Goal: Task Accomplishment & Management: Manage account settings

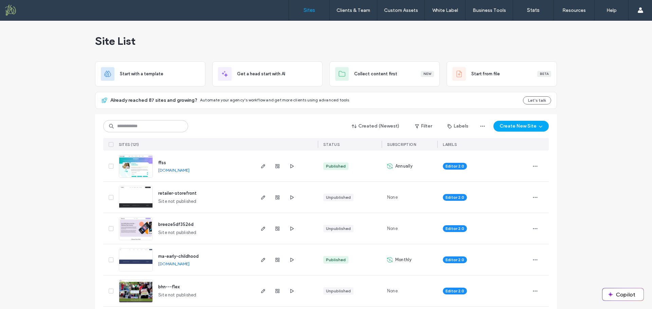
click at [189, 171] on link "ffss.multiscreensite.com" at bounding box center [173, 170] width 31 height 5
click at [160, 162] on span "ffss" at bounding box center [162, 162] width 8 height 5
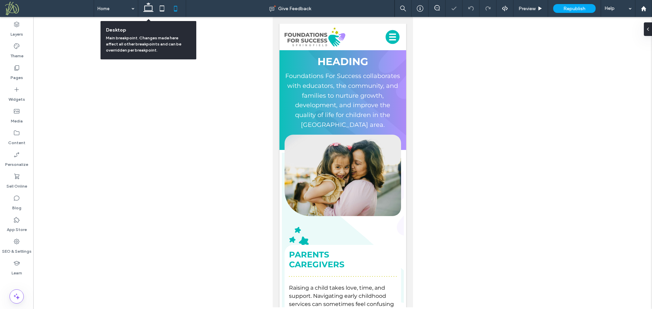
click at [151, 8] on icon at bounding box center [149, 9] width 14 height 14
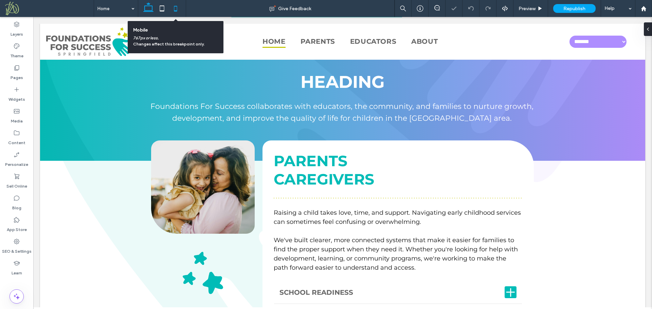
click at [175, 8] on icon at bounding box center [176, 9] width 14 height 14
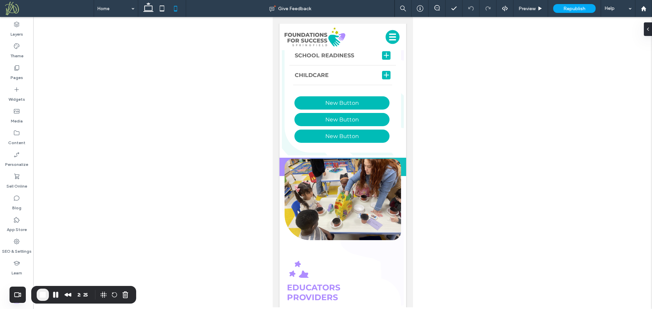
scroll to position [318, 0]
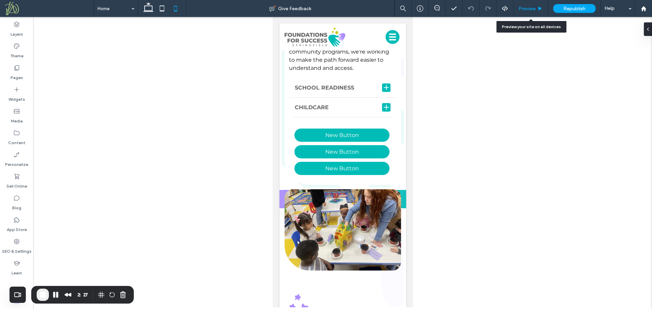
click at [528, 10] on span "Preview" at bounding box center [526, 9] width 17 height 6
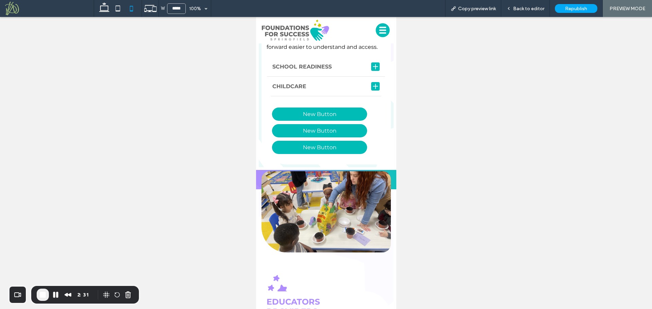
click at [375, 69] on div at bounding box center [375, 66] width 1 height 5
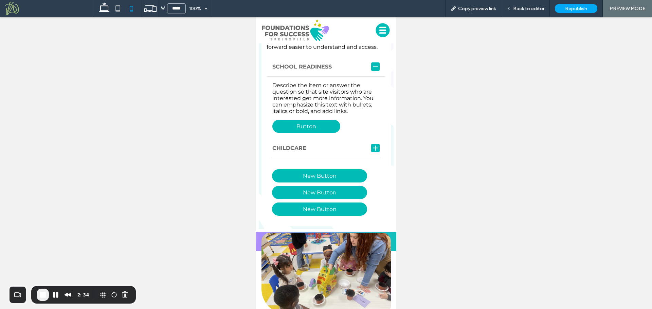
click at [375, 69] on div at bounding box center [375, 66] width 1 height 5
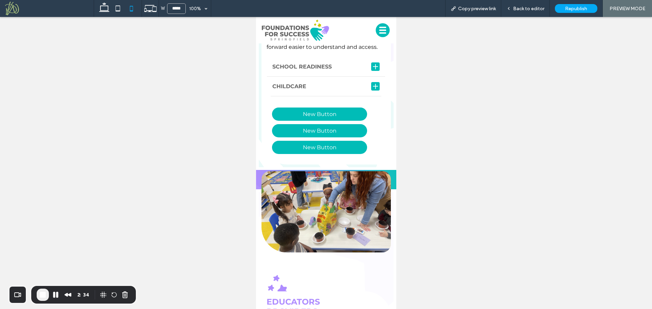
click at [375, 69] on div at bounding box center [375, 66] width 1 height 5
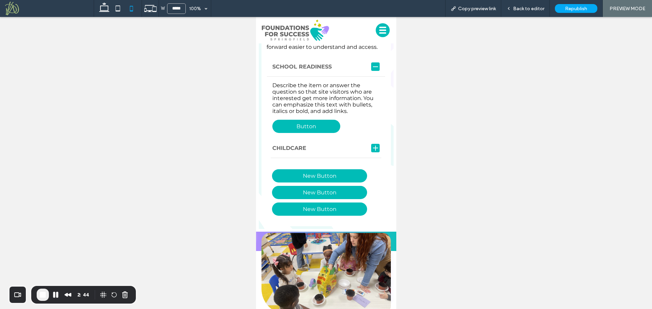
click at [375, 69] on div at bounding box center [375, 66] width 1 height 5
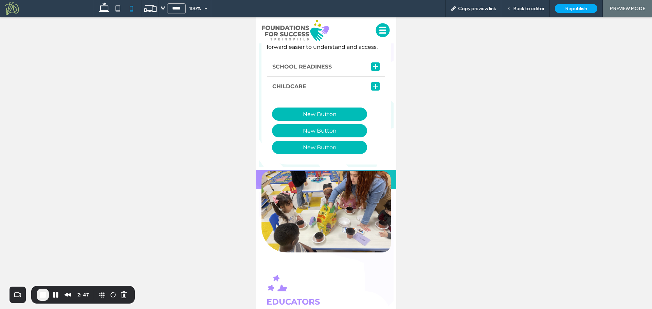
click at [375, 69] on div at bounding box center [375, 66] width 1 height 5
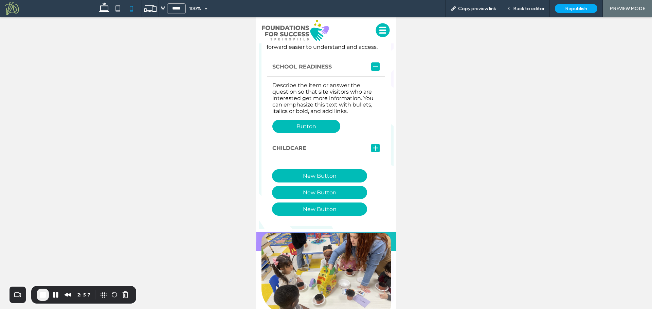
click at [372, 69] on div at bounding box center [374, 66] width 5 height 5
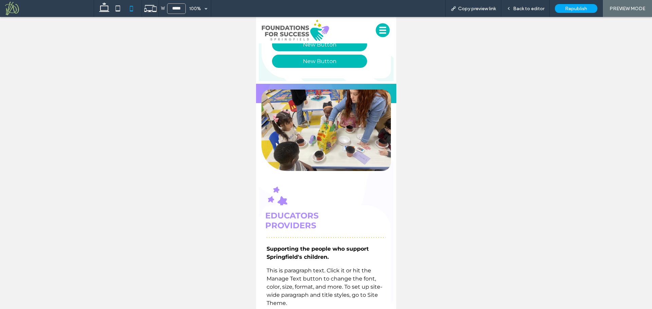
scroll to position [406, 0]
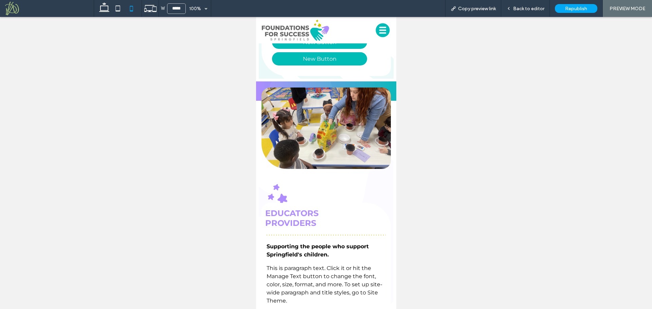
drag, startPoint x: 395, startPoint y: 143, endPoint x: 652, endPoint y: 131, distance: 258.0
click at [369, 121] on img at bounding box center [325, 128] width 129 height 81
click at [526, 9] on span "Back to editor" at bounding box center [528, 9] width 31 height 6
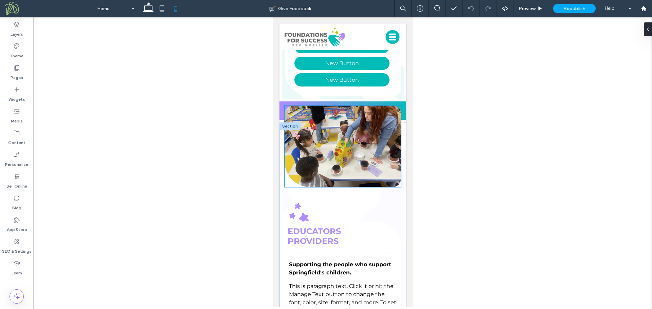
click at [349, 143] on img at bounding box center [342, 146] width 117 height 81
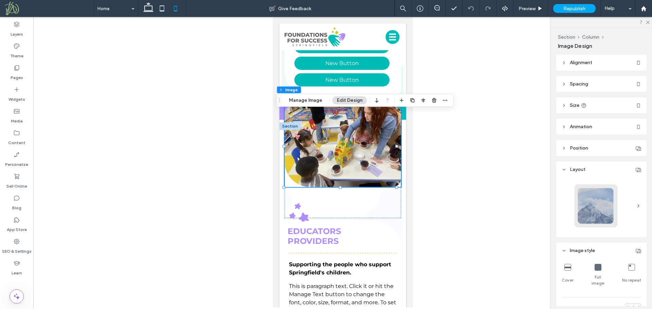
type input "**"
click at [360, 159] on img at bounding box center [342, 146] width 117 height 81
click at [605, 128] on header "Animation" at bounding box center [601, 127] width 90 height 16
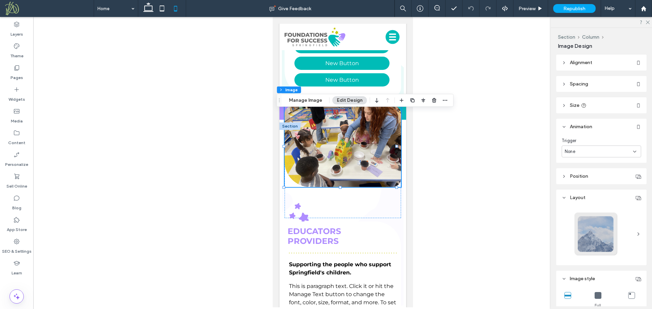
click at [579, 152] on div "None" at bounding box center [599, 151] width 68 height 7
click at [577, 164] on div "None" at bounding box center [599, 164] width 75 height 12
click at [379, 210] on div at bounding box center [342, 171] width 117 height 93
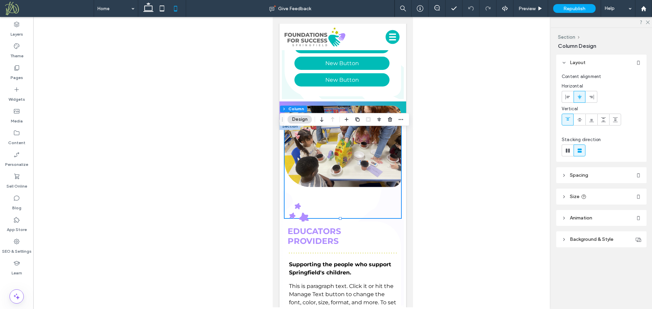
click at [598, 215] on header "Animation" at bounding box center [601, 218] width 90 height 16
click at [600, 244] on div "None" at bounding box center [599, 243] width 68 height 7
click at [584, 254] on div "None" at bounding box center [601, 255] width 79 height 12
click at [478, 168] on div at bounding box center [342, 162] width 619 height 291
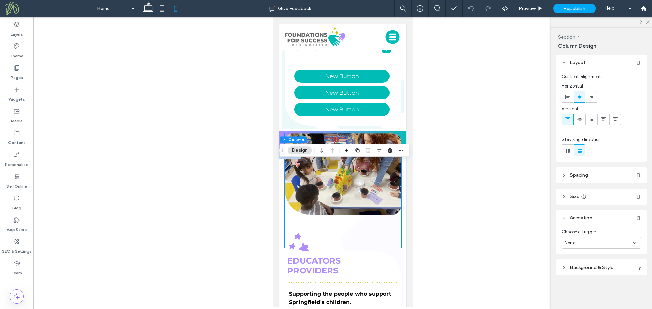
scroll to position [377, 0]
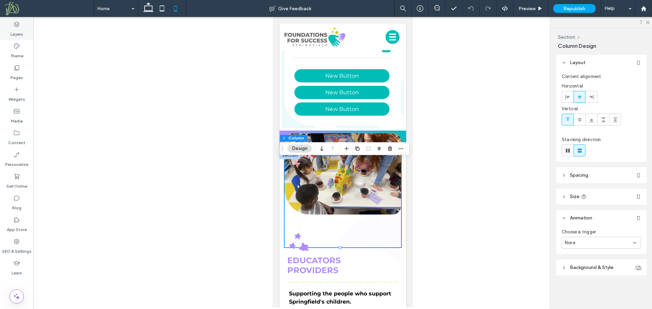
click at [11, 27] on div "Layers" at bounding box center [16, 29] width 33 height 22
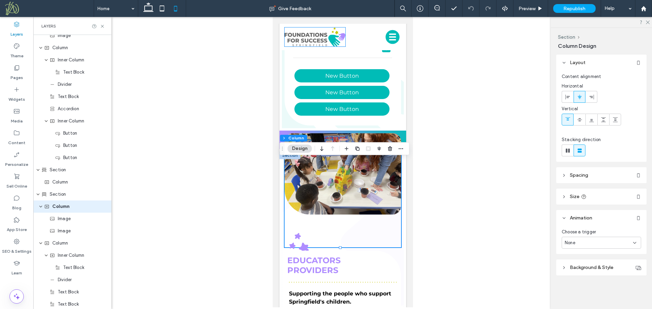
scroll to position [248, 0]
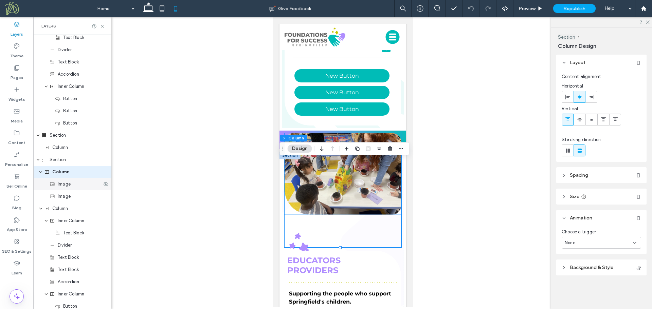
click at [62, 186] on span "Image" at bounding box center [64, 184] width 13 height 7
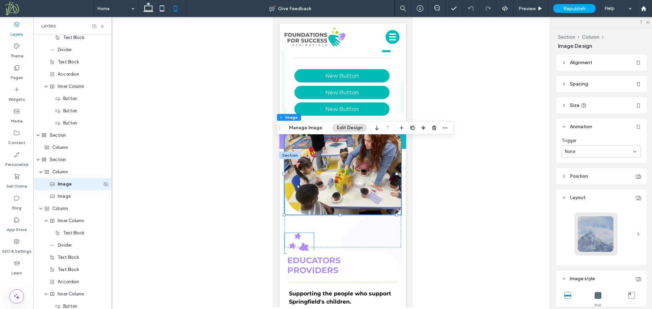
scroll to position [260, 0]
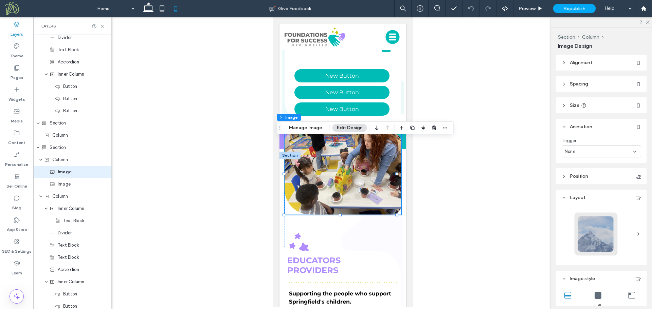
click at [378, 179] on img at bounding box center [342, 173] width 117 height 81
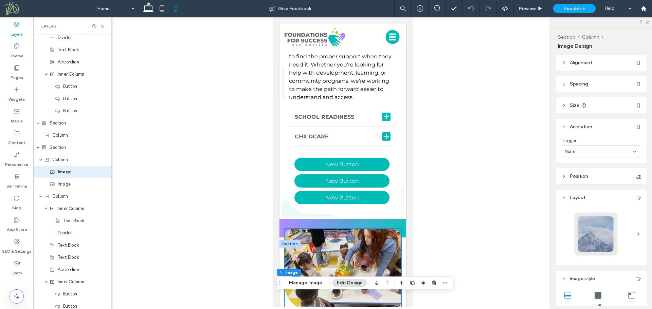
scroll to position [0, 0]
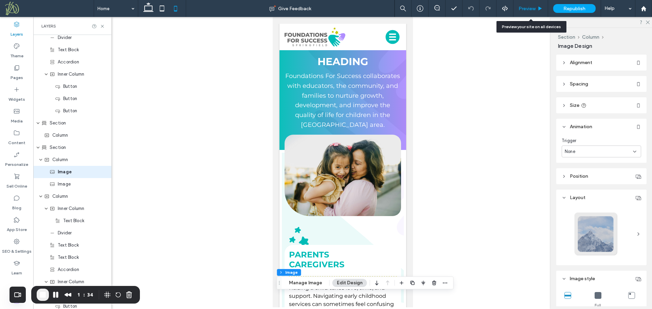
click at [528, 6] on span "Preview" at bounding box center [526, 9] width 17 height 6
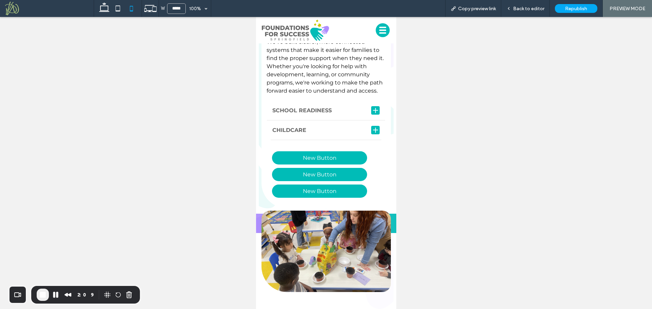
scroll to position [310, 0]
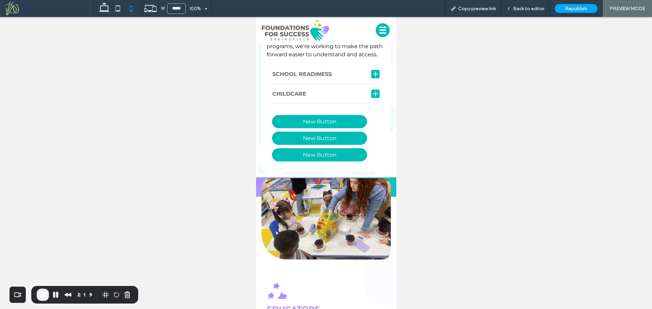
click at [372, 77] on div at bounding box center [374, 74] width 5 height 5
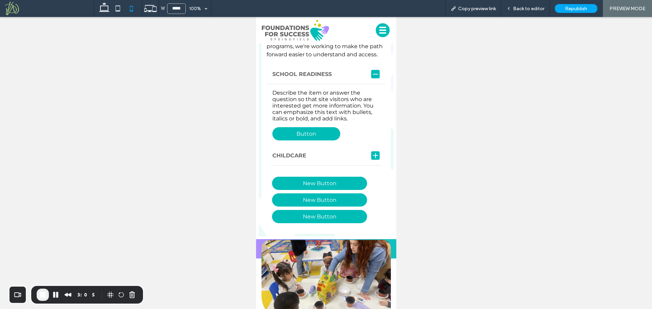
click at [375, 77] on div at bounding box center [375, 74] width 1 height 5
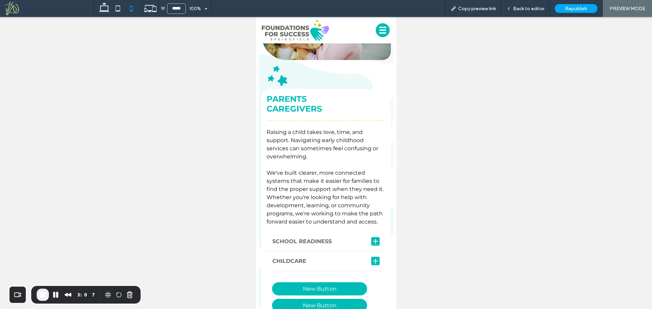
scroll to position [0, 0]
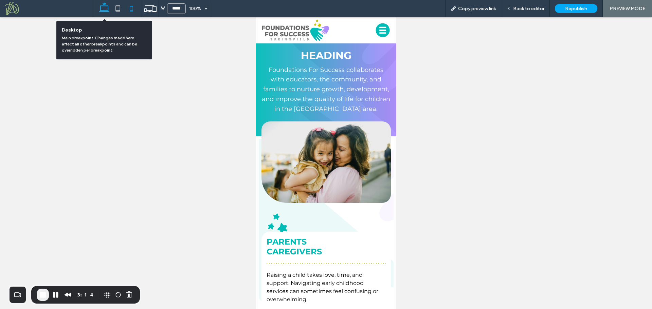
click at [107, 7] on icon at bounding box center [104, 9] width 14 height 14
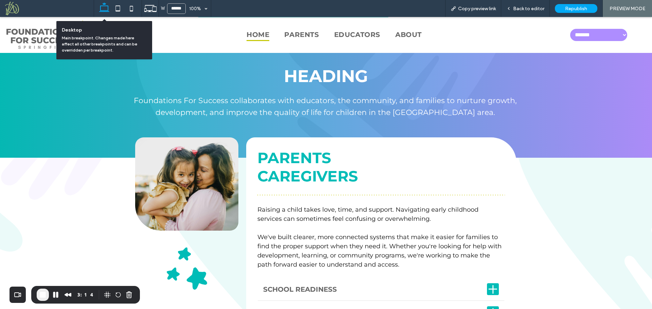
type input "******"
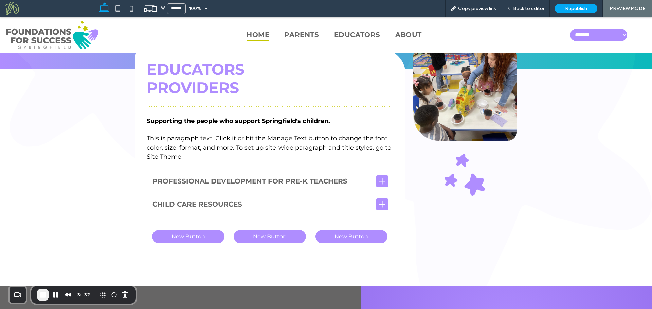
scroll to position [398, 0]
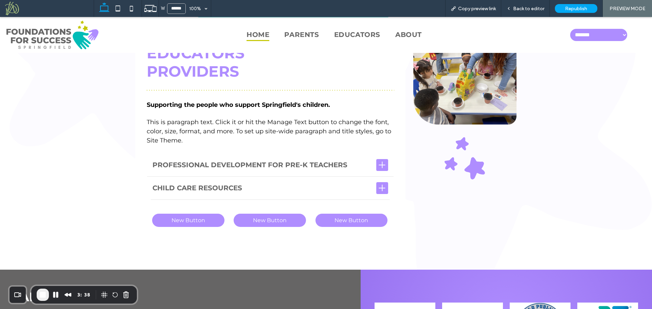
click at [379, 186] on div at bounding box center [382, 188] width 6 height 6
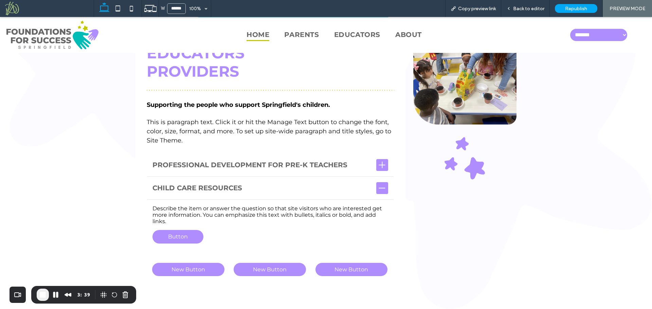
click at [379, 188] on div at bounding box center [382, 188] width 6 height 1
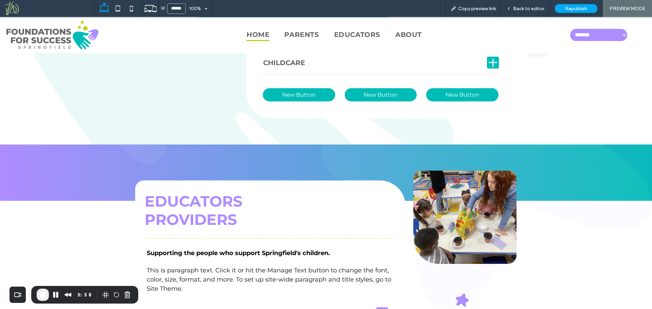
scroll to position [244, 0]
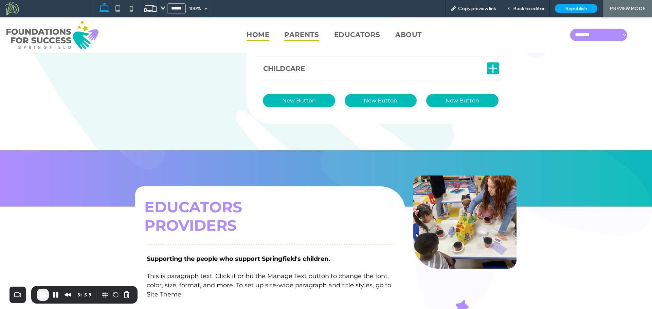
click at [294, 38] on span "Parents" at bounding box center [301, 35] width 35 height 13
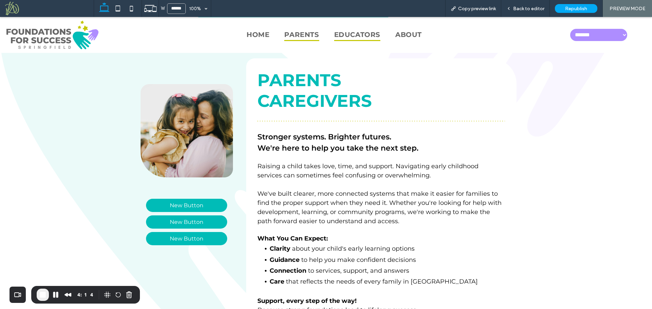
click at [366, 38] on span "Educators" at bounding box center [357, 35] width 46 height 13
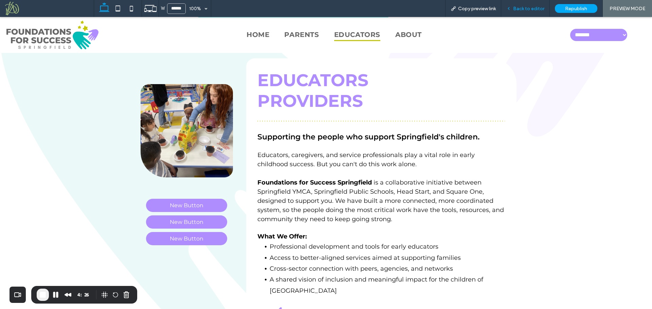
click at [523, 10] on span "Back to editor" at bounding box center [528, 9] width 31 height 6
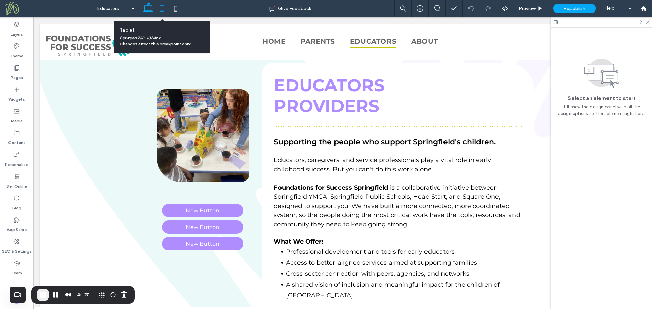
click at [162, 11] on use at bounding box center [162, 8] width 4 height 6
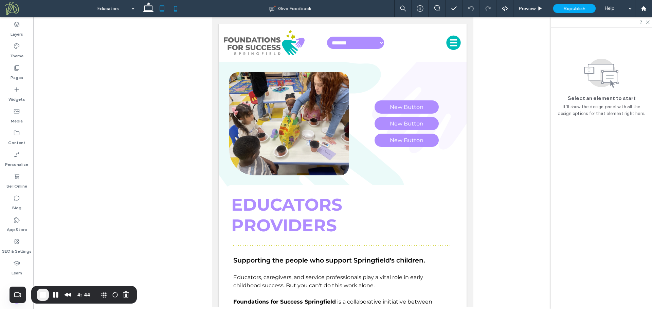
click at [177, 10] on icon at bounding box center [176, 9] width 14 height 14
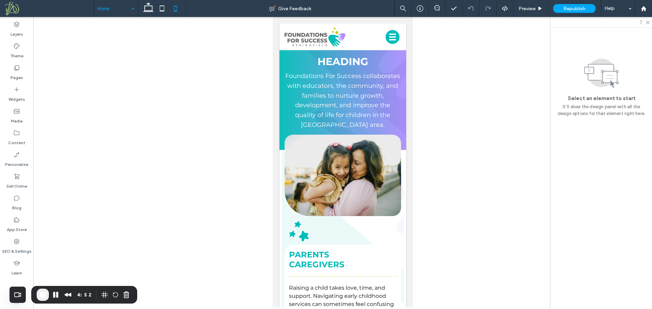
drag, startPoint x: 410, startPoint y: 54, endPoint x: 685, endPoint y: 67, distance: 275.3
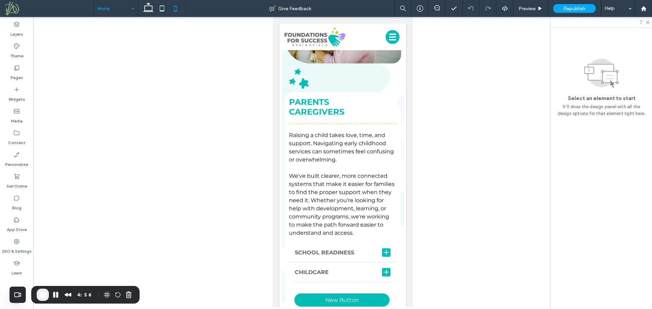
scroll to position [350, 0]
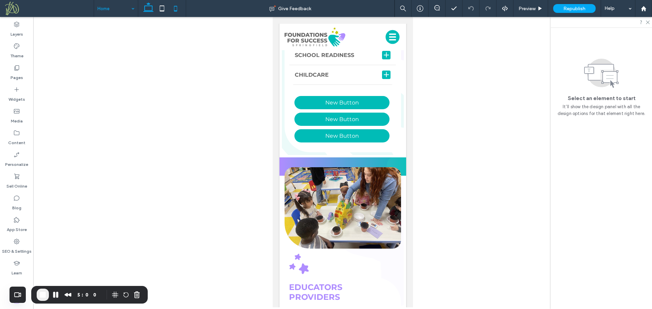
drag, startPoint x: 148, startPoint y: 8, endPoint x: 142, endPoint y: 17, distance: 9.8
click at [148, 8] on icon at bounding box center [149, 9] width 14 height 14
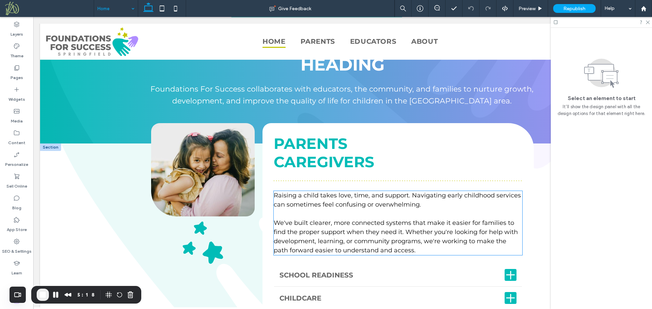
scroll to position [0, 0]
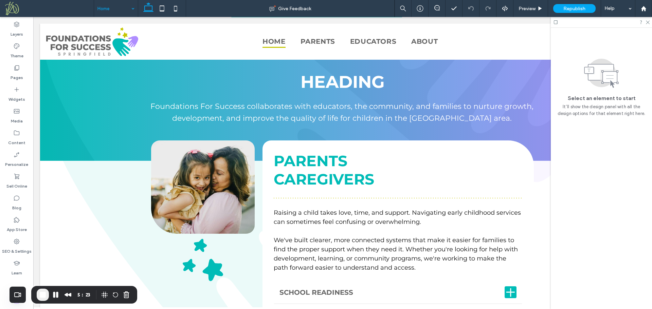
click at [43, 299] on button "End Recording" at bounding box center [43, 295] width 12 height 12
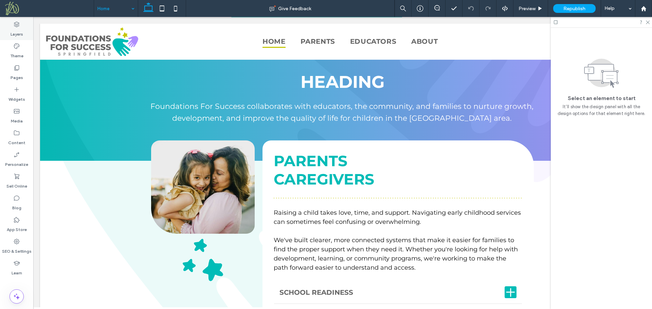
click at [19, 30] on label "Layers" at bounding box center [17, 33] width 13 height 10
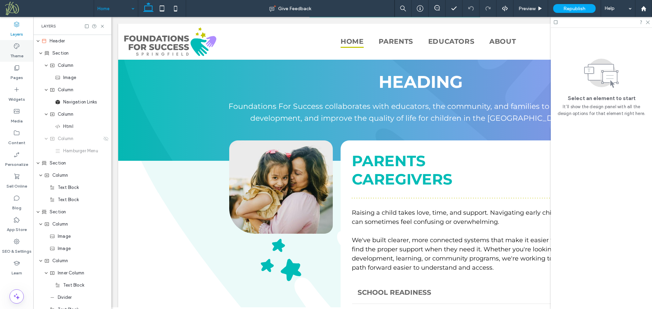
scroll to position [0, 179]
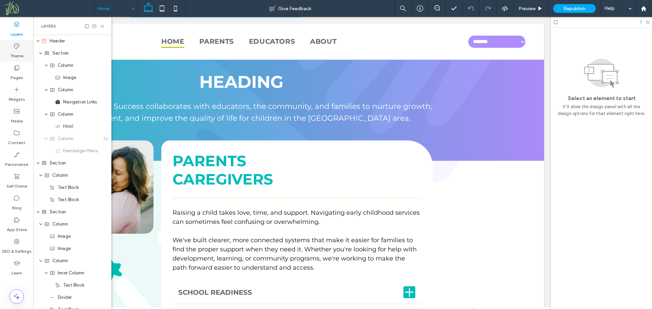
click at [16, 47] on icon at bounding box center [16, 46] width 7 height 7
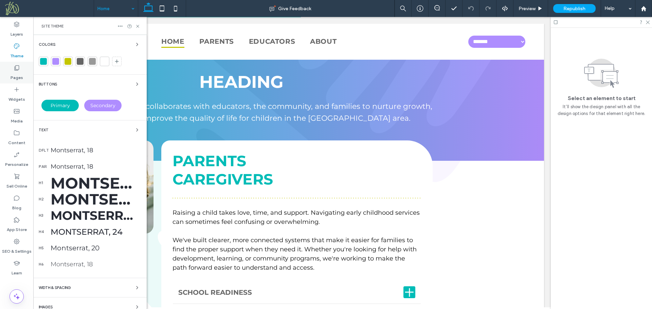
scroll to position [0, 101]
click at [14, 69] on icon at bounding box center [16, 68] width 7 height 7
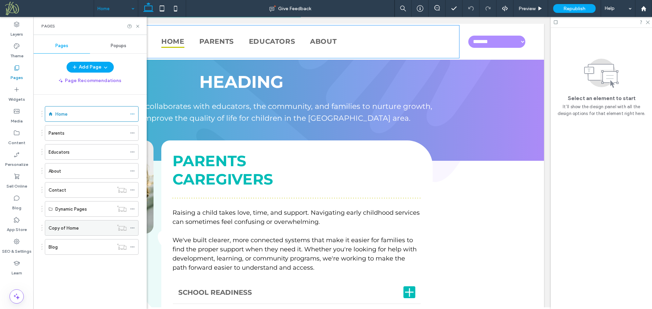
click at [84, 224] on div "Copy of Home" at bounding box center [81, 228] width 65 height 15
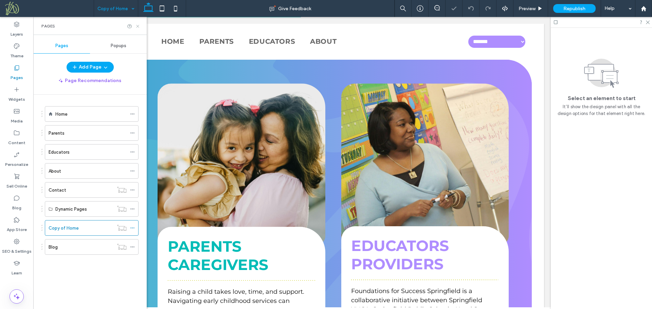
click at [139, 27] on icon at bounding box center [137, 26] width 5 height 5
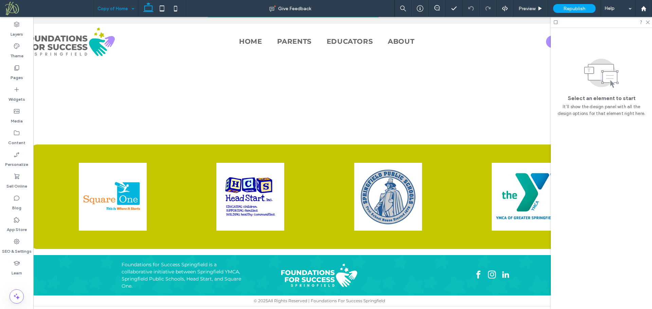
scroll to position [0, 17]
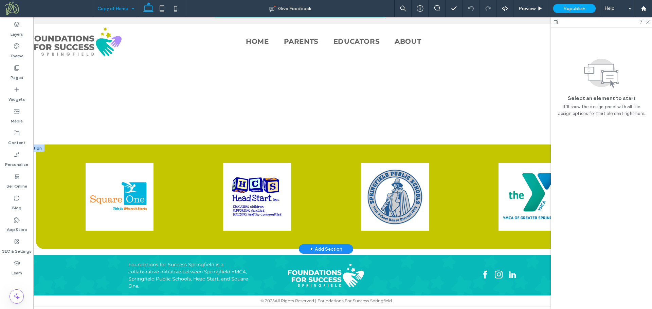
click at [39, 149] on div at bounding box center [33, 148] width 21 height 7
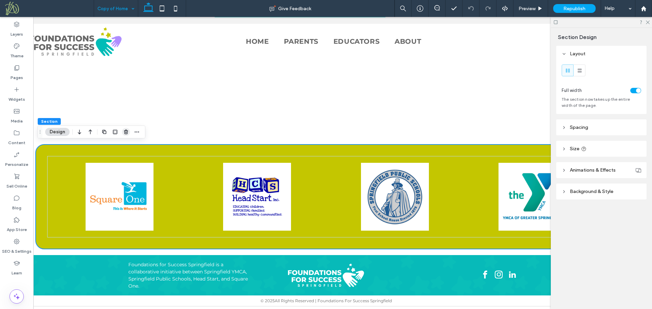
click at [126, 133] on icon "button" at bounding box center [125, 131] width 5 height 5
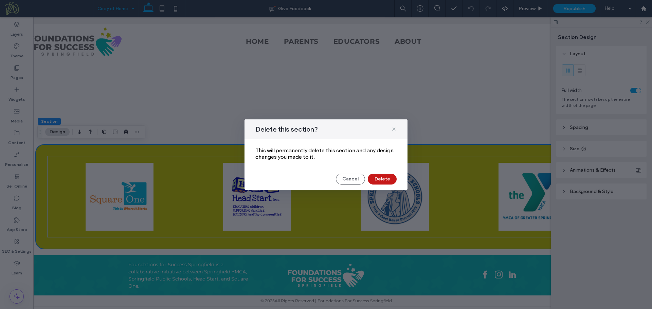
click at [384, 180] on button "Delete" at bounding box center [382, 179] width 29 height 11
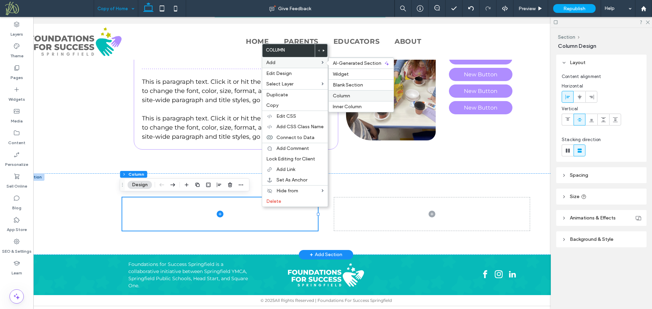
click at [338, 95] on span "Column" at bounding box center [341, 96] width 17 height 6
type input "**"
type input "*****"
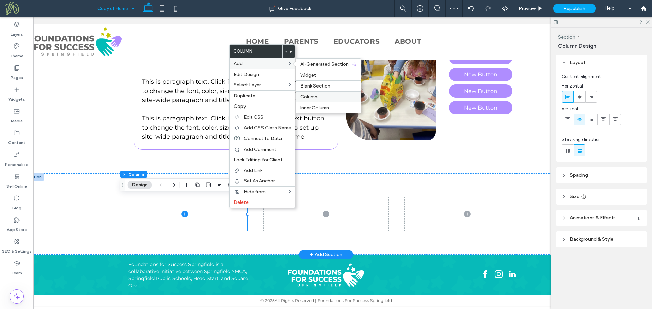
drag, startPoint x: 311, startPoint y: 96, endPoint x: 281, endPoint y: 107, distance: 31.4
click at [311, 96] on span "Column" at bounding box center [308, 97] width 17 height 6
type input "**"
type input "***"
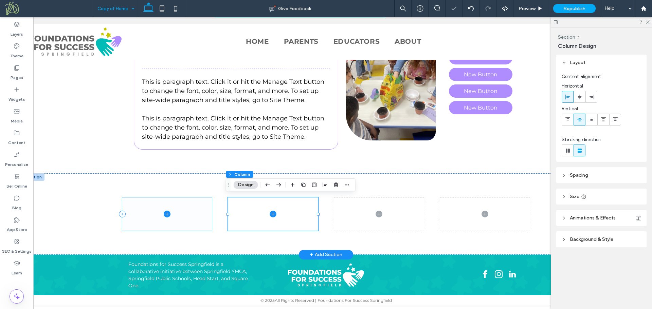
click at [194, 208] on span at bounding box center [167, 214] width 90 height 33
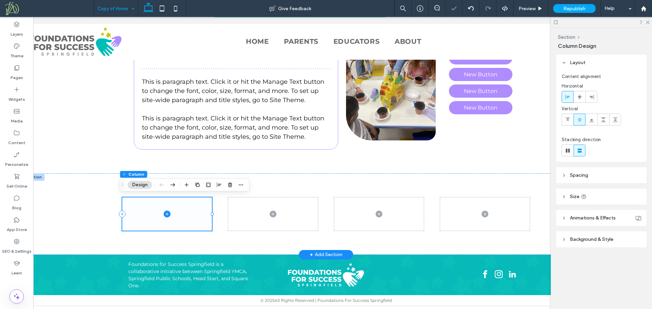
click at [194, 208] on span at bounding box center [167, 214] width 90 height 33
click at [593, 239] on span "Background & Style" at bounding box center [591, 240] width 43 height 6
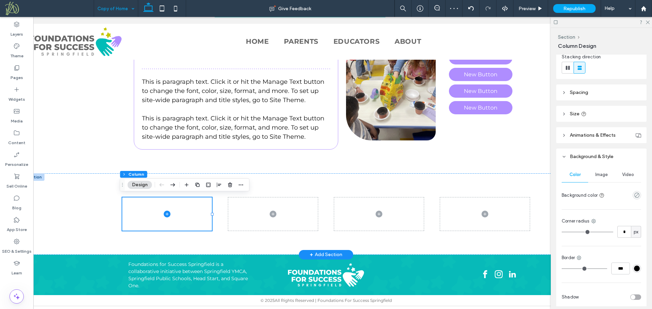
scroll to position [100, 0]
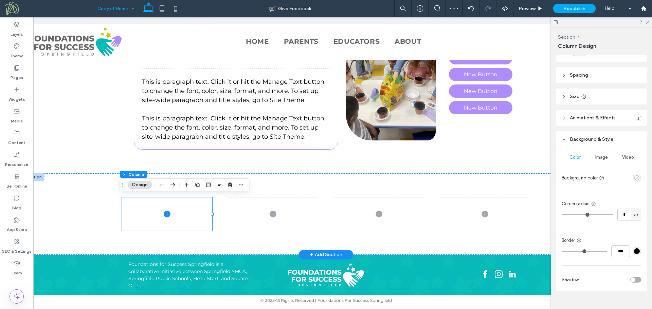
click at [634, 177] on icon "empty color" at bounding box center [637, 178] width 6 height 6
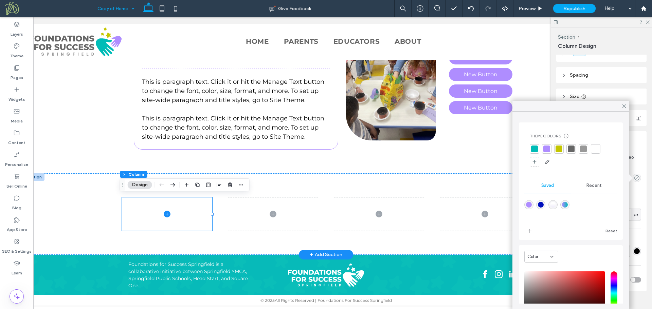
click at [536, 150] on div at bounding box center [534, 149] width 7 height 7
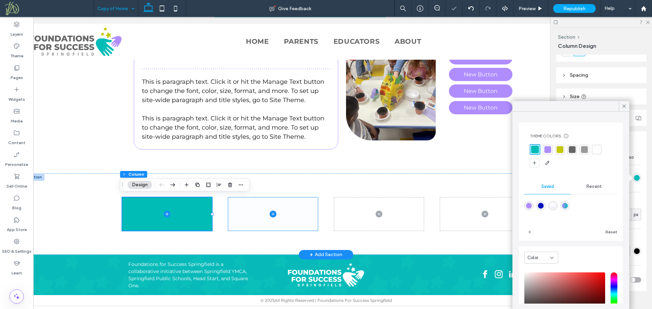
click at [294, 207] on span at bounding box center [273, 214] width 90 height 33
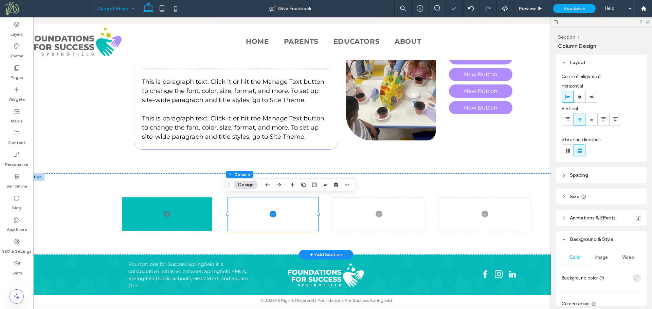
click at [634, 276] on use "empty color" at bounding box center [636, 278] width 5 height 5
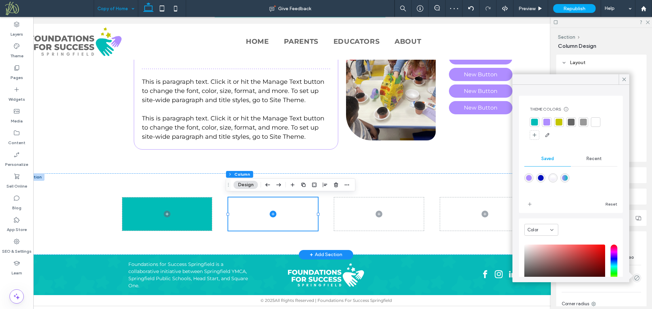
click at [545, 122] on div at bounding box center [546, 122] width 7 height 7
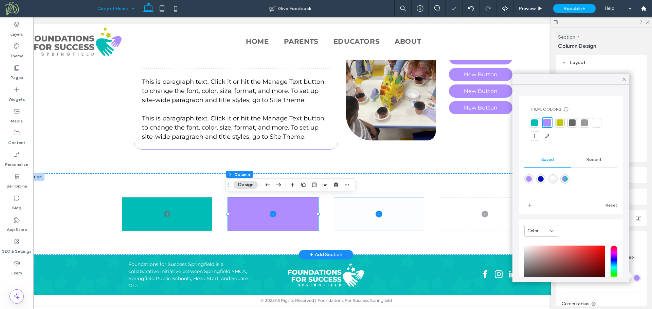
click at [401, 212] on span at bounding box center [379, 214] width 90 height 33
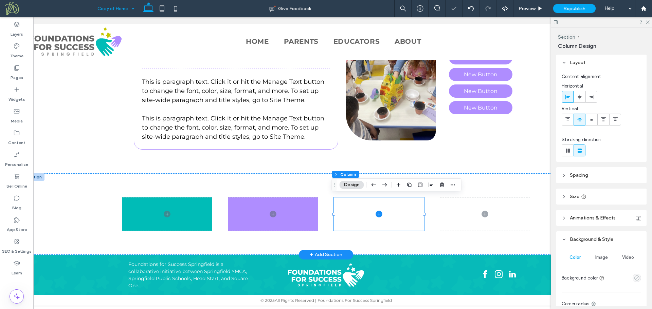
click at [634, 279] on use "empty color" at bounding box center [636, 278] width 5 height 5
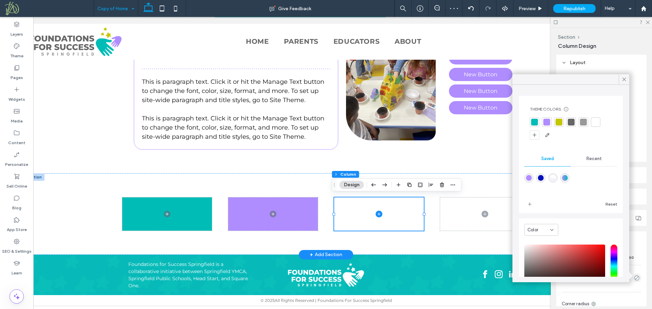
click at [557, 122] on div at bounding box center [558, 122] width 7 height 7
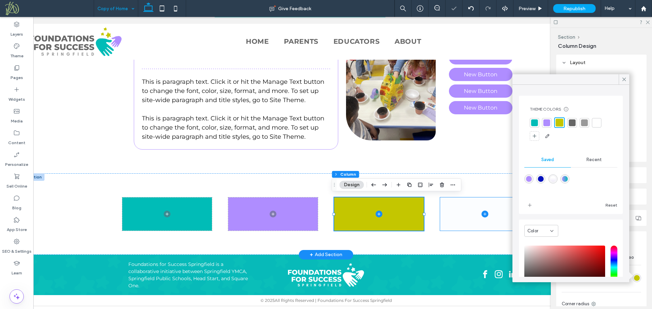
click at [452, 207] on span at bounding box center [485, 214] width 90 height 33
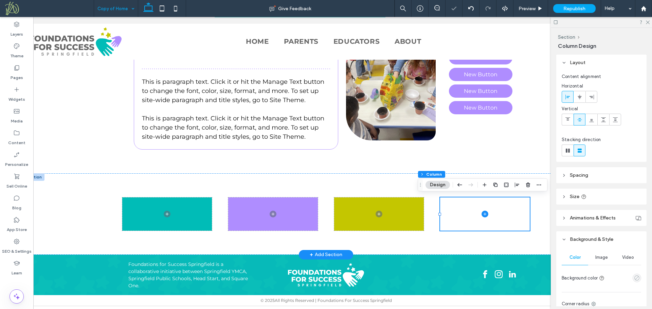
click at [634, 278] on icon "empty color" at bounding box center [637, 278] width 6 height 6
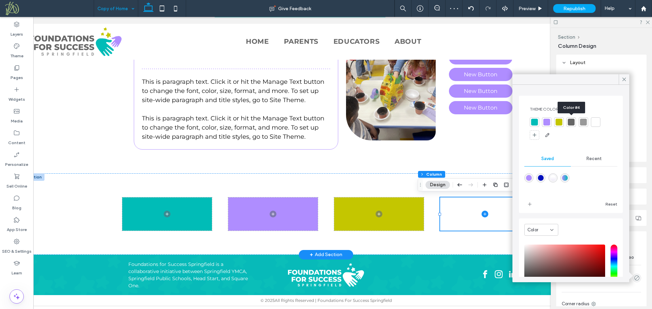
click at [571, 124] on div at bounding box center [571, 122] width 7 height 7
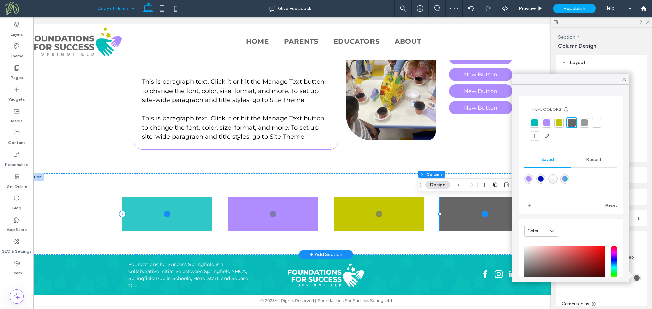
click at [165, 214] on icon at bounding box center [166, 214] width 3 height 0
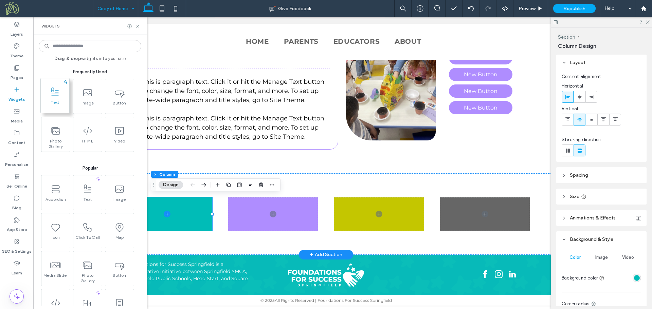
click at [62, 102] on span "Text" at bounding box center [55, 105] width 29 height 10
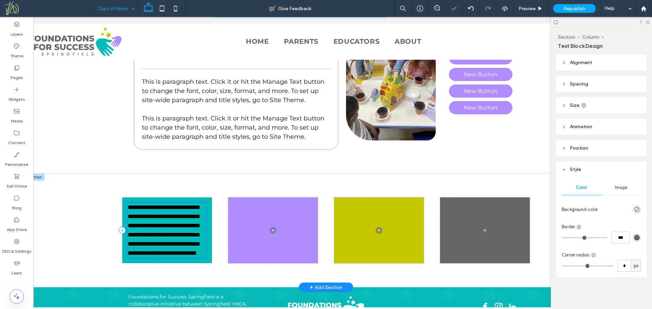
scroll to position [629, 0]
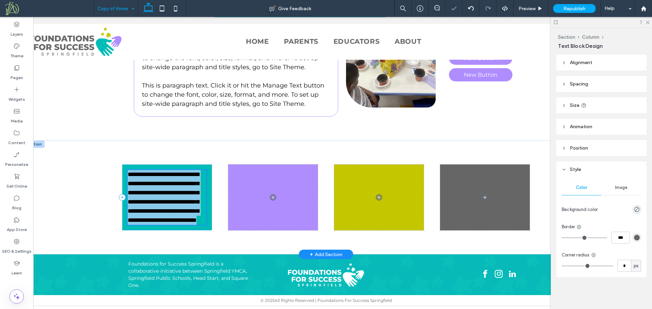
type input "**********"
type input "**"
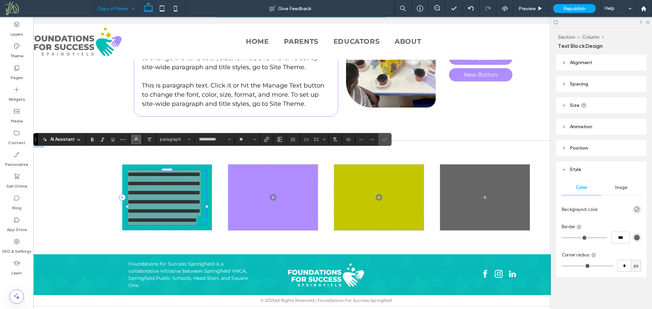
click at [134, 138] on icon "Color" at bounding box center [135, 138] width 5 height 5
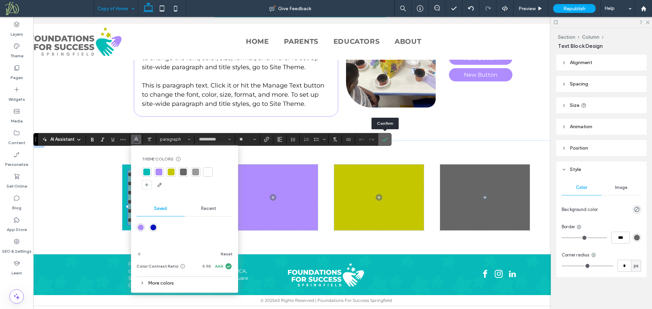
click at [384, 139] on icon "Confirm" at bounding box center [384, 139] width 5 height 5
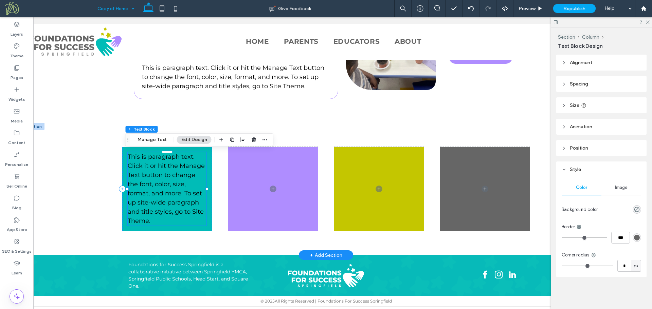
click at [176, 187] on p "This is paragraph text. Click it or hit the Manage Text button to change the fo…" at bounding box center [167, 188] width 79 height 73
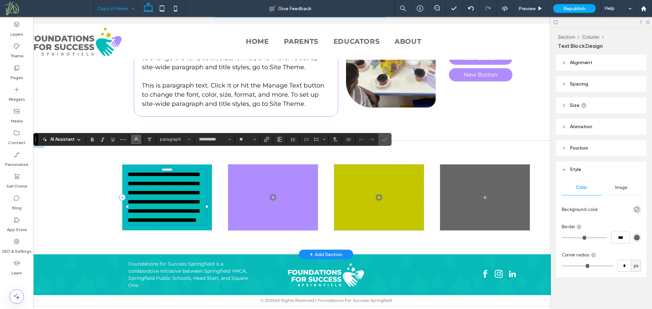
click at [132, 142] on button "Color" at bounding box center [136, 140] width 10 height 10
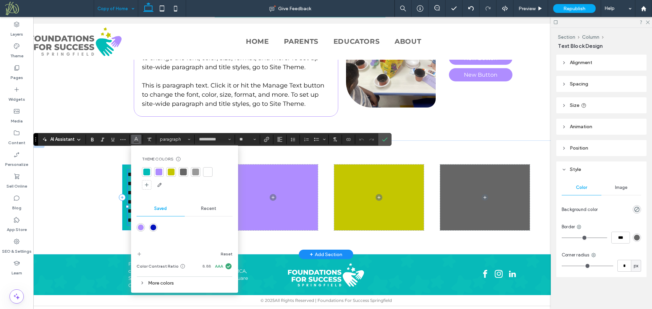
click at [208, 172] on div at bounding box center [207, 172] width 7 height 7
click at [182, 172] on div at bounding box center [183, 172] width 7 height 7
click at [138, 141] on icon "Color" at bounding box center [135, 138] width 5 height 5
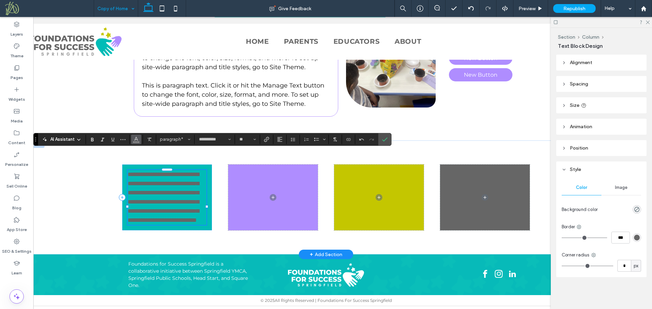
click at [136, 141] on icon "Color" at bounding box center [135, 138] width 5 height 5
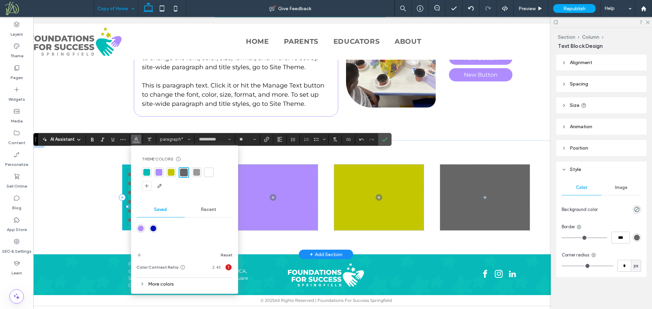
click at [173, 284] on div "More colors" at bounding box center [184, 284] width 96 height 9
click at [383, 134] on span "Confirm" at bounding box center [383, 139] width 3 height 12
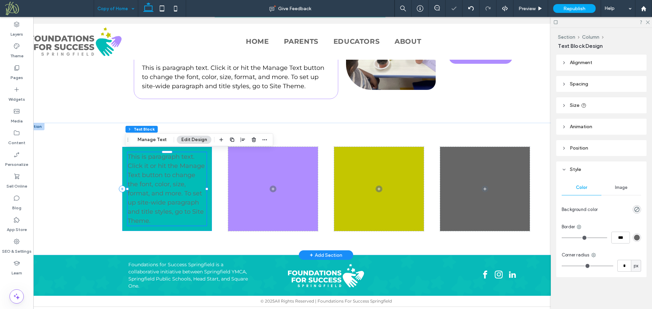
click at [163, 175] on span "This is paragraph text. Click it or hit the Manage Text button to change the fo…" at bounding box center [166, 189] width 77 height 72
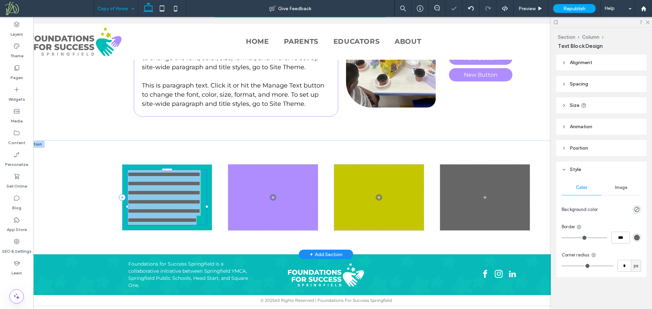
click at [163, 175] on span "**********" at bounding box center [163, 197] width 71 height 52
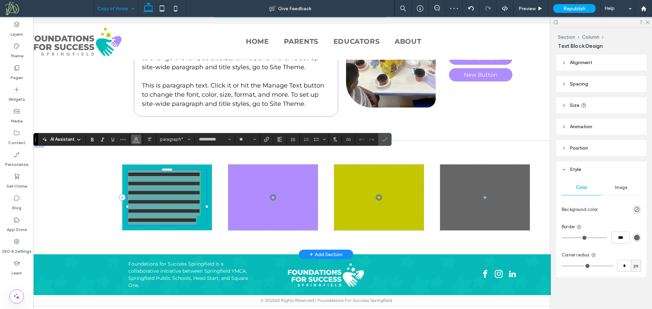
click at [136, 141] on icon "Color" at bounding box center [135, 138] width 5 height 5
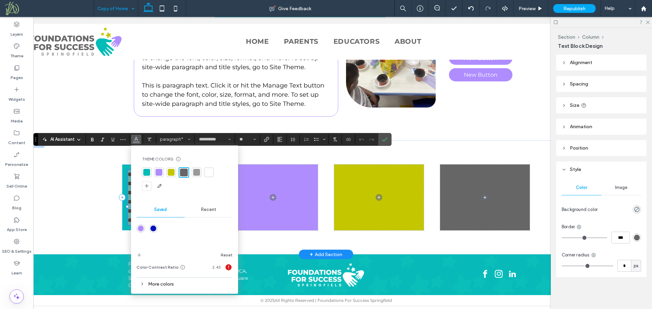
click at [209, 209] on span "Recent" at bounding box center [208, 209] width 15 height 5
click at [164, 227] on div "rgba(0, 0, 0, 1)" at bounding box center [166, 229] width 6 height 6
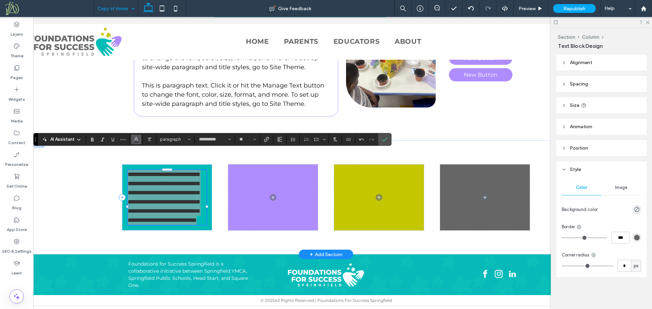
click at [135, 140] on icon "Color" at bounding box center [135, 138] width 5 height 5
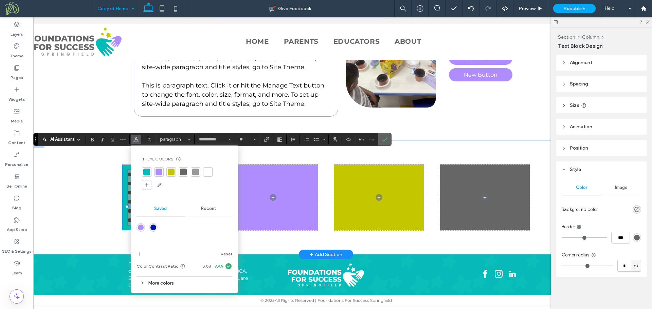
click at [385, 140] on use "Confirm" at bounding box center [384, 140] width 5 height 4
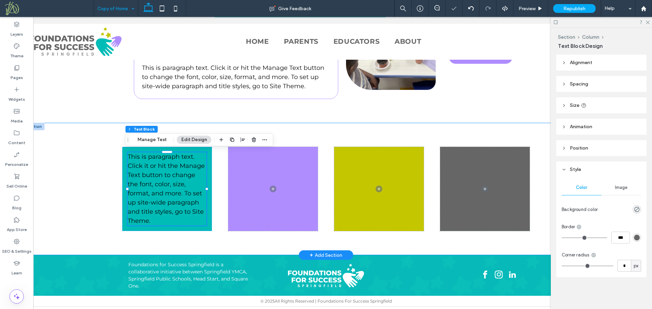
click at [95, 183] on div "This is paragraph text. Click it or hit the Manage Text button to change the fo…" at bounding box center [325, 189] width 605 height 133
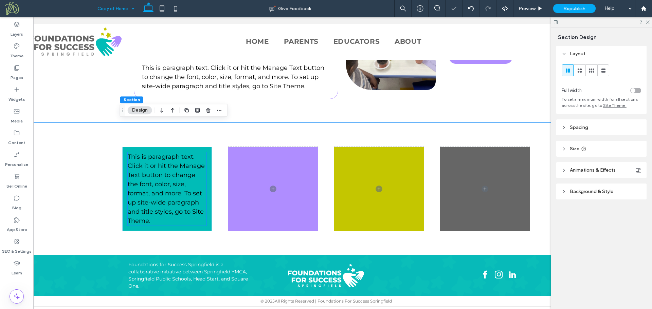
click at [165, 180] on span "This is paragraph text. Click it or hit the Manage Text button to change the fo…" at bounding box center [166, 189] width 77 height 72
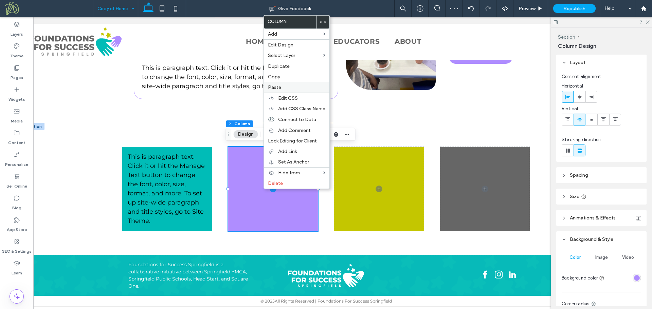
click at [291, 89] on label "Paste" at bounding box center [296, 88] width 57 height 6
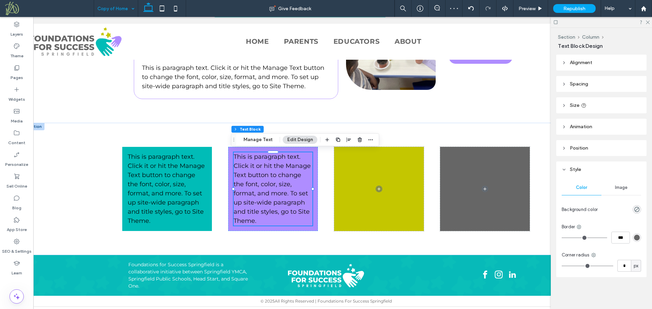
click at [284, 160] on p "This is paragraph text. Click it or hit the Manage Text button to change the fo…" at bounding box center [273, 188] width 79 height 73
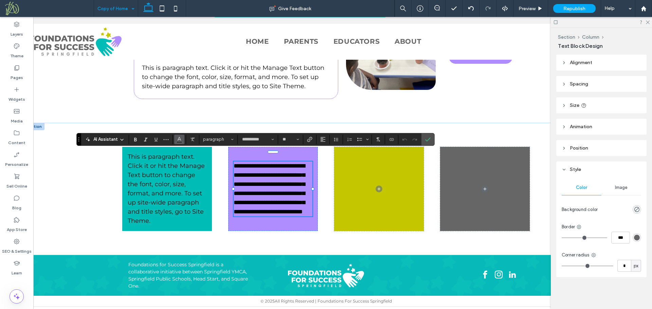
click at [180, 141] on icon "Color" at bounding box center [179, 138] width 5 height 5
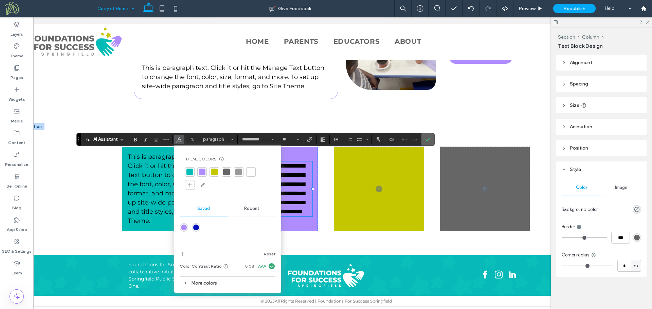
drag, startPoint x: 431, startPoint y: 140, endPoint x: 401, endPoint y: 130, distance: 31.0
click at [431, 140] on label "Confirm" at bounding box center [428, 139] width 10 height 12
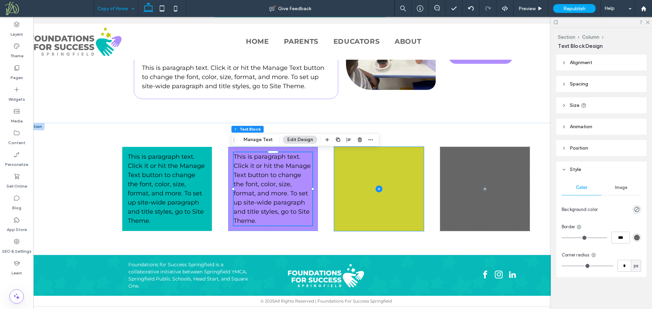
click at [359, 211] on span at bounding box center [379, 189] width 90 height 84
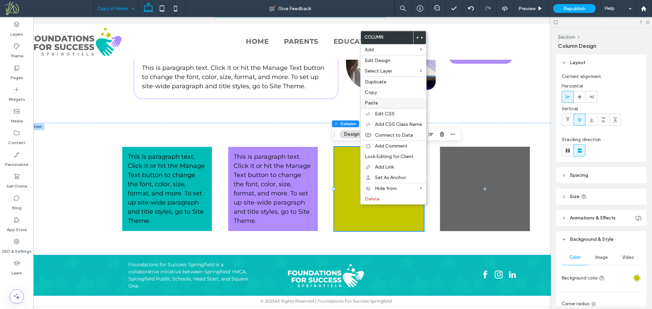
click at [389, 104] on label "Paste" at bounding box center [393, 103] width 57 height 6
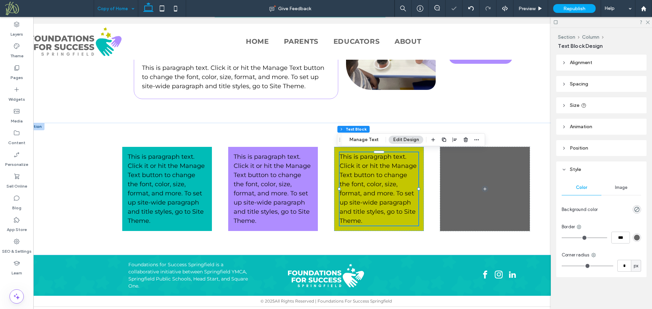
click at [386, 178] on p "This is paragraph text. Click it or hit the Manage Text button to change the fo…" at bounding box center [379, 188] width 79 height 73
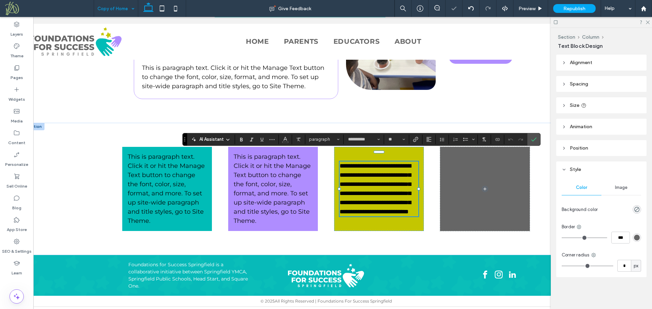
click at [386, 178] on p "**********" at bounding box center [379, 189] width 79 height 55
click at [287, 141] on span "Color" at bounding box center [284, 138] width 5 height 9
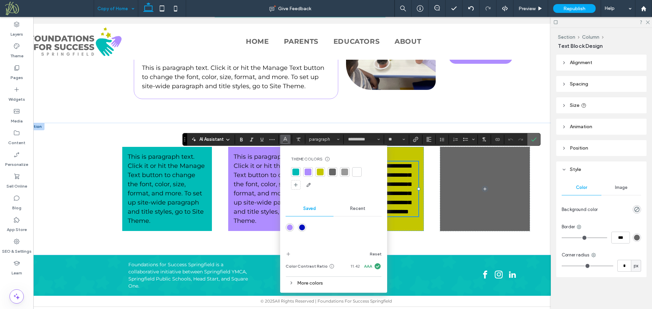
click at [535, 141] on icon "Confirm" at bounding box center [533, 139] width 5 height 5
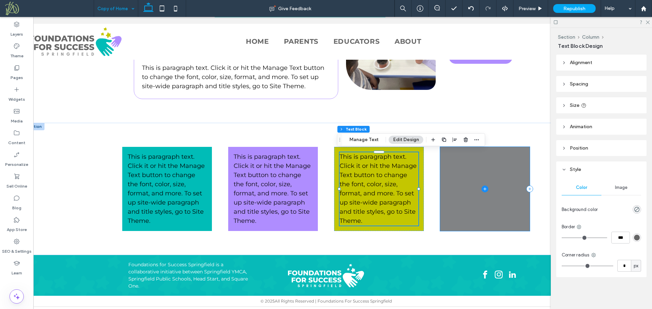
click at [465, 166] on span at bounding box center [485, 189] width 90 height 84
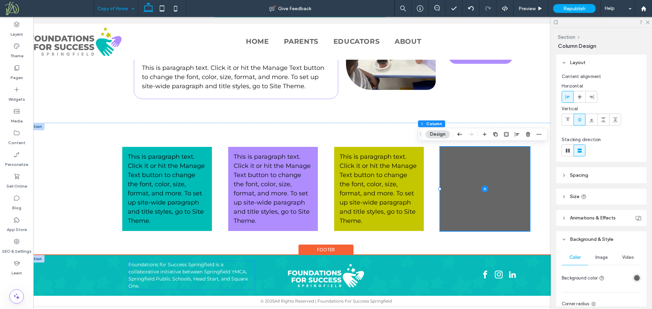
click at [216, 271] on span "Foundations for Success Springfield is a collaborative initiative between Sprin…" at bounding box center [188, 276] width 120 height 28
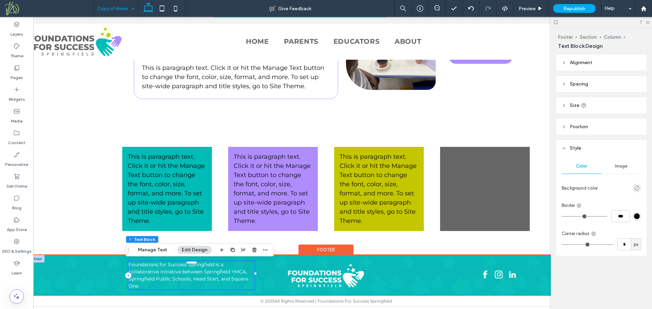
click at [216, 271] on span "Foundations for Success Springfield is a collaborative initiative between Sprin…" at bounding box center [188, 276] width 120 height 28
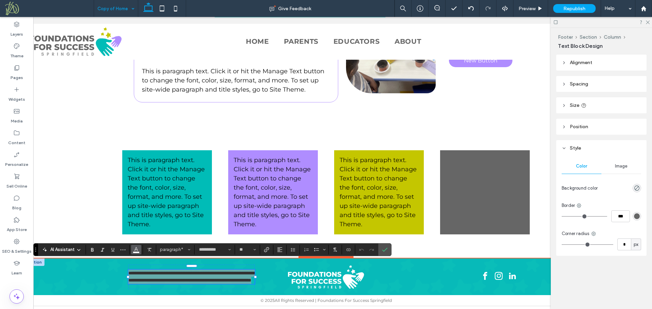
click at [133, 249] on icon "Color" at bounding box center [135, 248] width 5 height 5
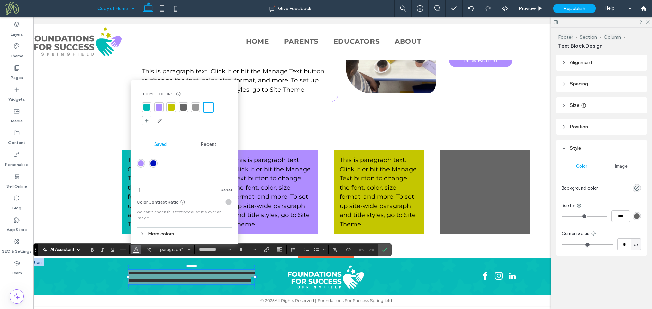
click at [208, 145] on span "Recent" at bounding box center [208, 144] width 15 height 5
click at [165, 164] on div "rgba(0, 0, 0, 1)" at bounding box center [166, 166] width 6 height 6
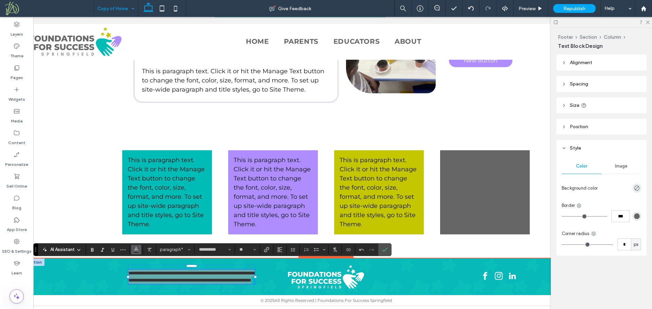
click at [138, 252] on icon "Color" at bounding box center [135, 248] width 5 height 5
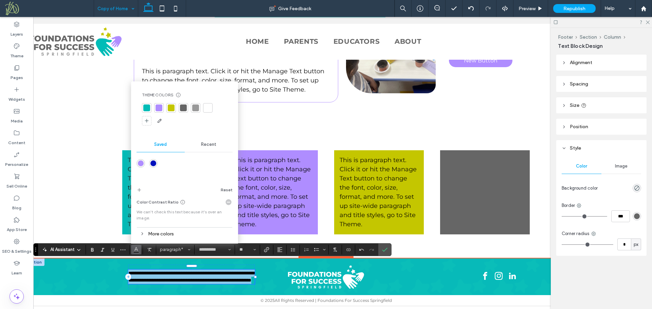
click at [207, 276] on span "**********" at bounding box center [192, 277] width 128 height 12
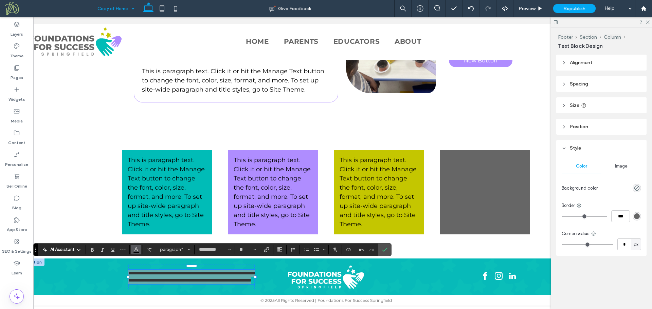
click at [136, 250] on icon "Color" at bounding box center [135, 248] width 5 height 5
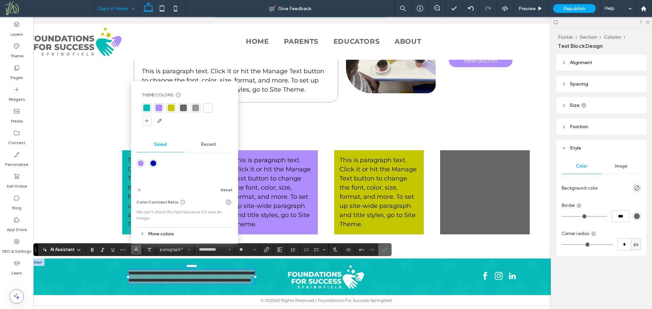
click at [384, 251] on use "Confirm" at bounding box center [384, 250] width 5 height 4
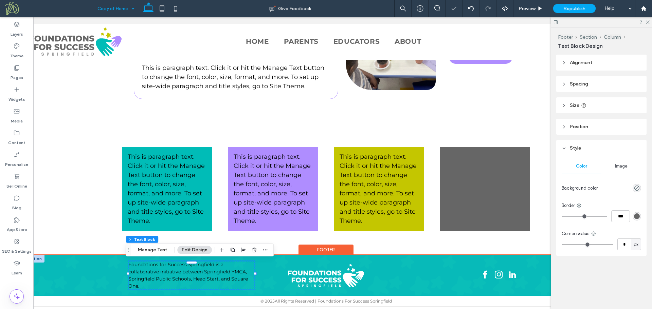
click at [86, 271] on div "Foundations for Success Springfield is a collaborative initiative between Sprin…" at bounding box center [325, 275] width 605 height 41
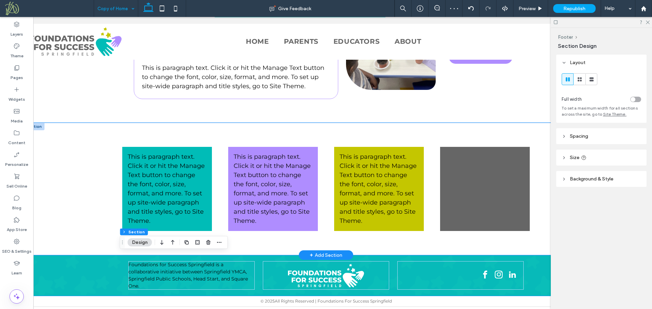
click at [66, 163] on div "This is paragraph text. Click it or hit the Manage Text button to change the fo…" at bounding box center [325, 189] width 605 height 133
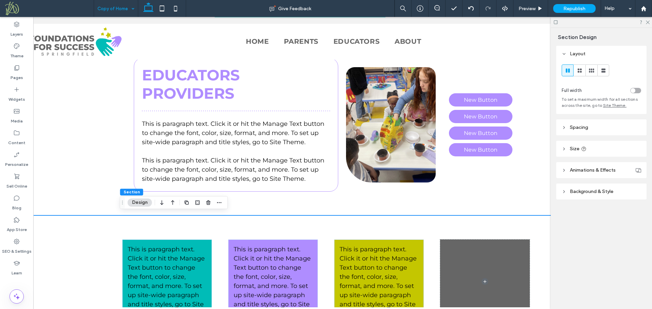
scroll to position [535, 0]
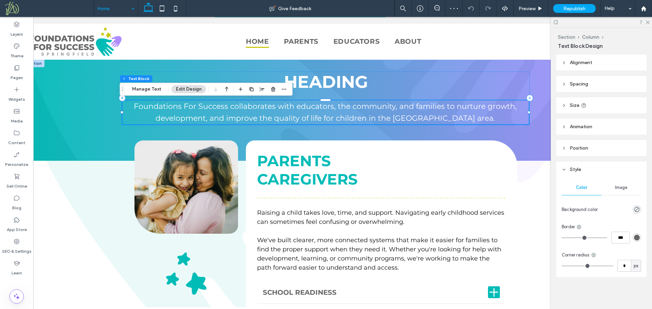
click at [233, 116] on span "Foundations For Success collaborates with educators, the community, and familie…" at bounding box center [325, 112] width 383 height 21
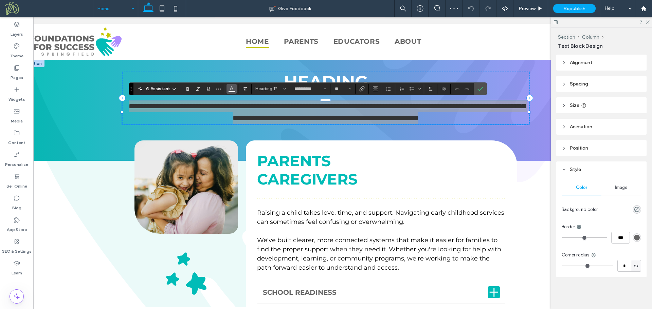
click at [230, 91] on span "Color" at bounding box center [231, 88] width 5 height 9
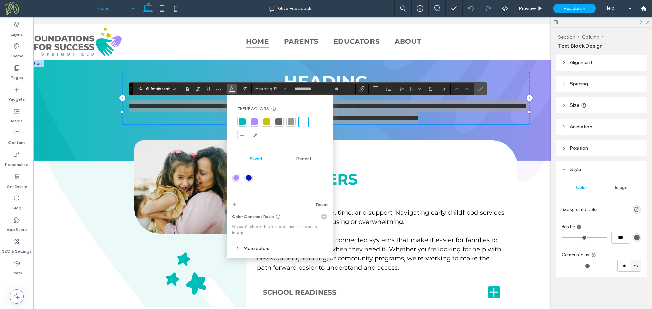
click at [307, 160] on span "Recent" at bounding box center [303, 159] width 15 height 5
click at [261, 178] on div "rgba(0, 0, 0, 1)" at bounding box center [261, 178] width 6 height 6
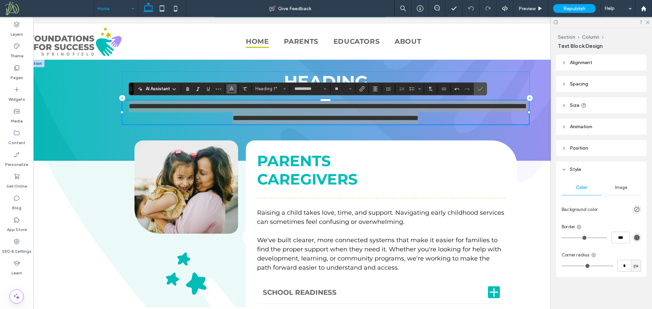
click at [230, 90] on icon "Color" at bounding box center [231, 88] width 5 height 5
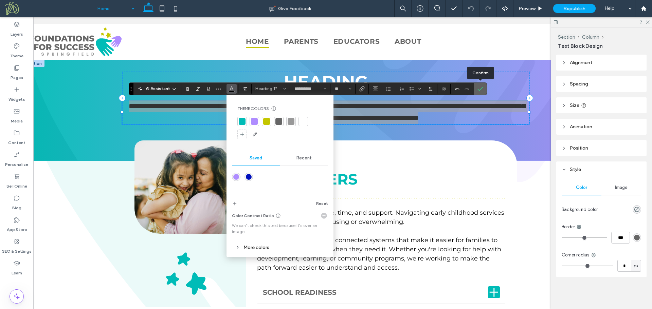
click at [481, 89] on use "Confirm" at bounding box center [480, 89] width 5 height 4
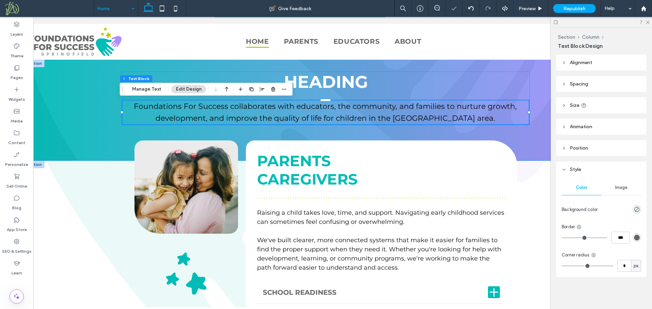
click at [54, 218] on div "Raising a child takes love, time, and support. Navigating early childhood servi…" at bounding box center [325, 278] width 605 height 235
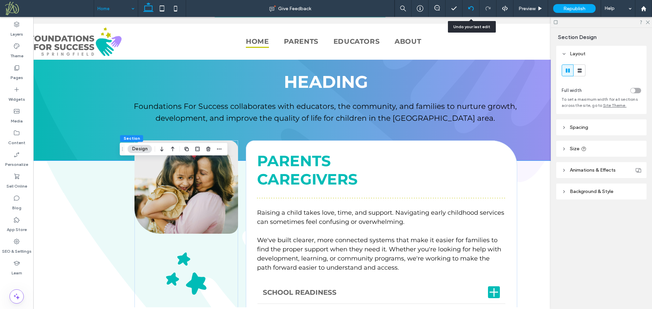
click at [470, 8] on icon at bounding box center [470, 8] width 5 height 5
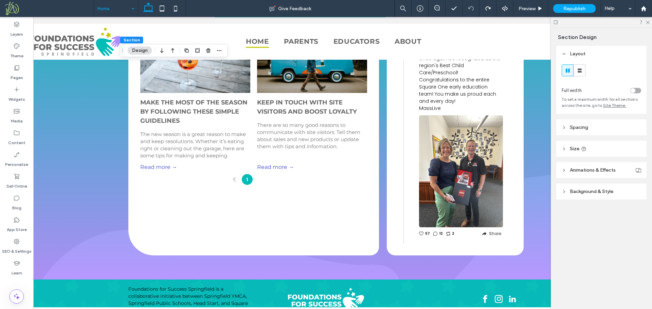
scroll to position [829, 0]
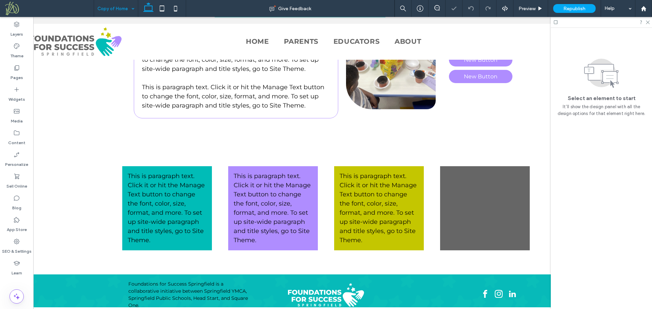
scroll to position [629, 0]
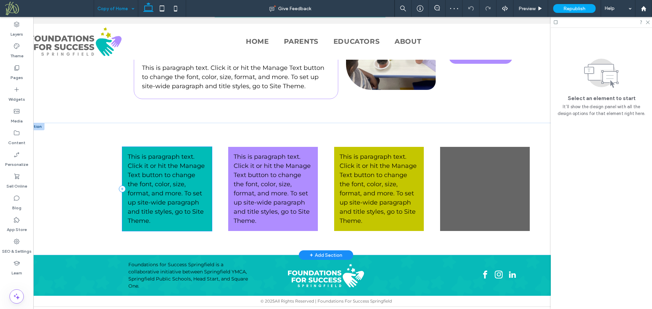
click at [207, 152] on div "This is paragraph text. Click it or hit the Manage Text button to change the fo…" at bounding box center [167, 189] width 90 height 84
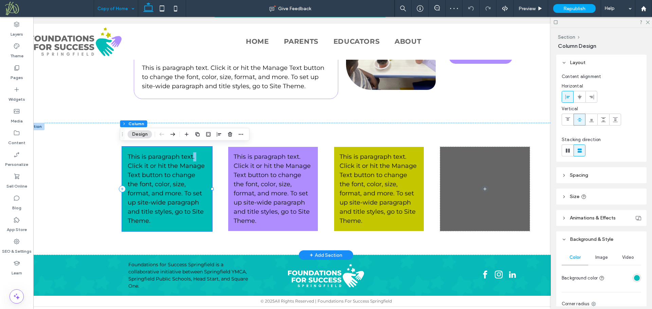
click at [207, 152] on div "This is paragraph text. Click it or hit the Manage Text button to change the fo…" at bounding box center [167, 189] width 90 height 84
click at [634, 279] on div "rgba(0, 188, 183, 1)" at bounding box center [637, 278] width 6 height 6
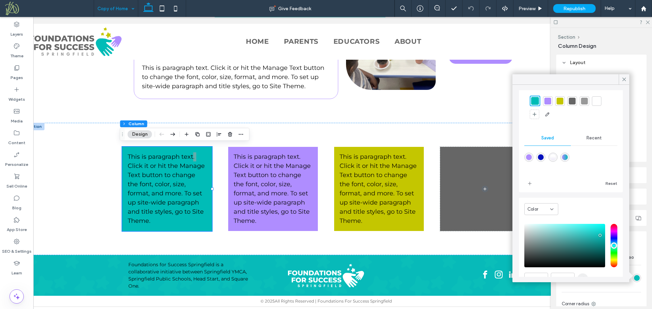
scroll to position [55, 0]
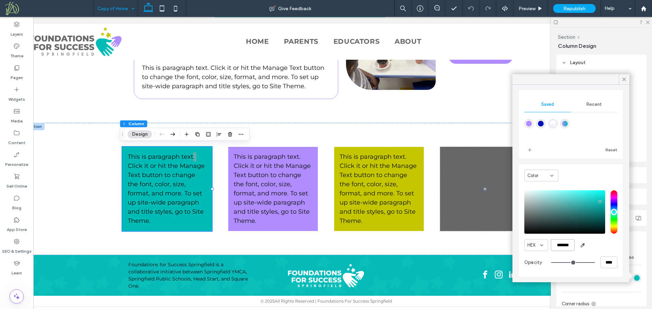
click at [561, 246] on input "*******" at bounding box center [563, 245] width 24 height 12
click at [626, 79] on icon at bounding box center [624, 79] width 6 height 6
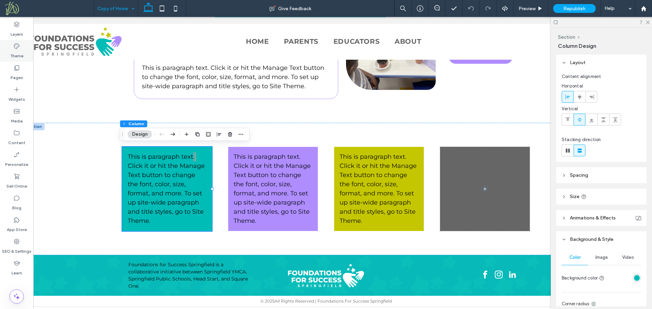
click at [18, 53] on label "Theme" at bounding box center [16, 55] width 13 height 10
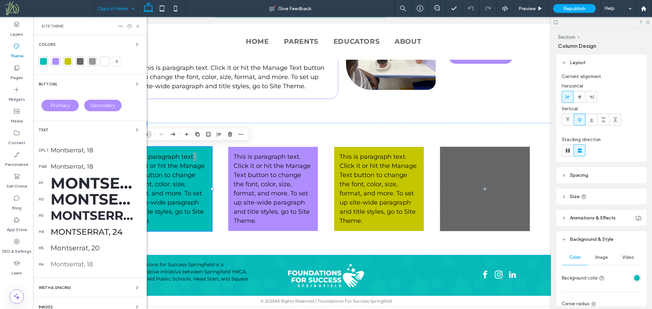
click at [58, 104] on span "Primary" at bounding box center [60, 106] width 19 height 6
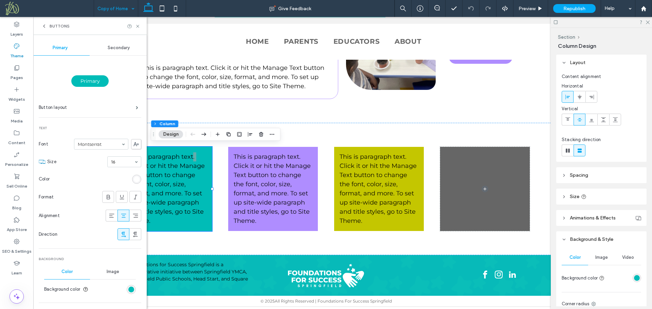
click at [134, 182] on div "rgb(255, 255, 255)" at bounding box center [136, 179] width 9 height 9
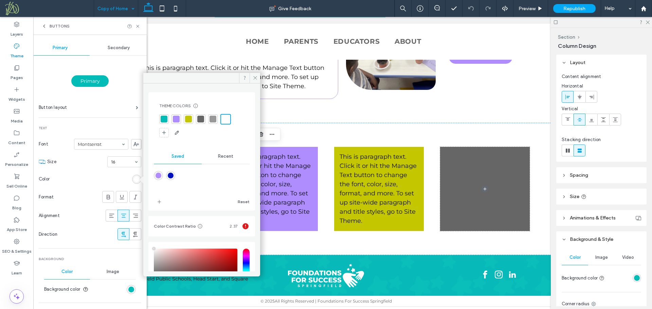
click at [226, 159] on span "Recent" at bounding box center [225, 156] width 15 height 5
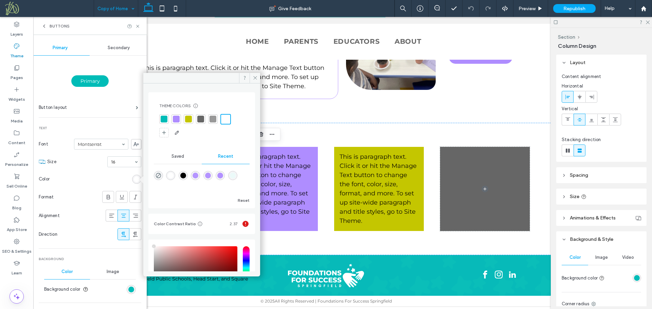
click at [186, 178] on div "rgba(0, 0, 0, 1)" at bounding box center [183, 176] width 6 height 6
type input "*******"
click at [256, 80] on icon at bounding box center [255, 77] width 5 height 5
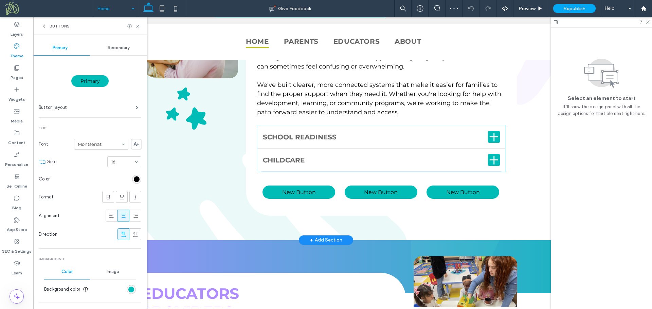
scroll to position [156, 0]
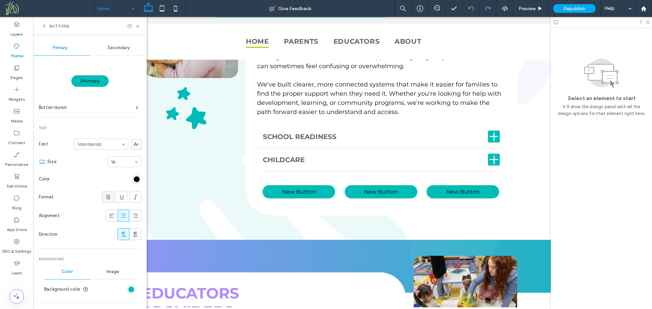
click at [105, 196] on icon at bounding box center [108, 197] width 7 height 7
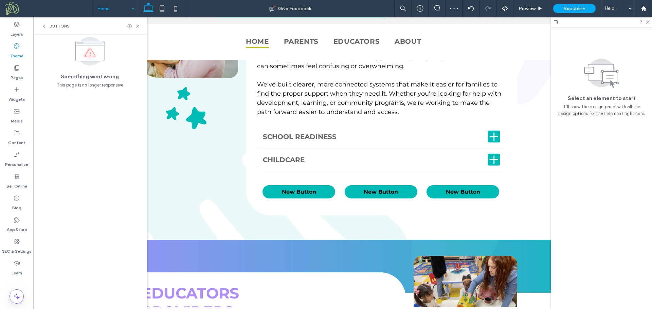
click at [54, 24] on span "Buttons" at bounding box center [60, 25] width 20 height 5
click at [136, 25] on icon at bounding box center [137, 26] width 5 height 5
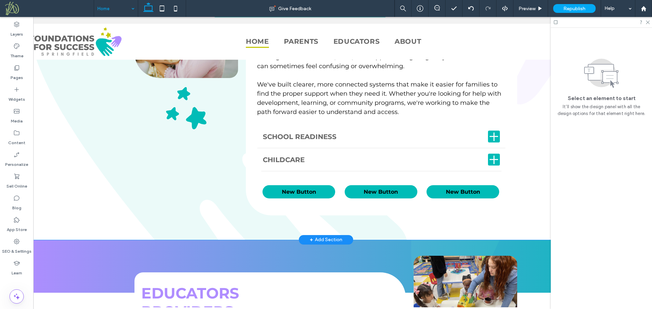
click at [71, 172] on div "Raising a child takes love, time, and support. Navigating early childhood servi…" at bounding box center [325, 122] width 605 height 235
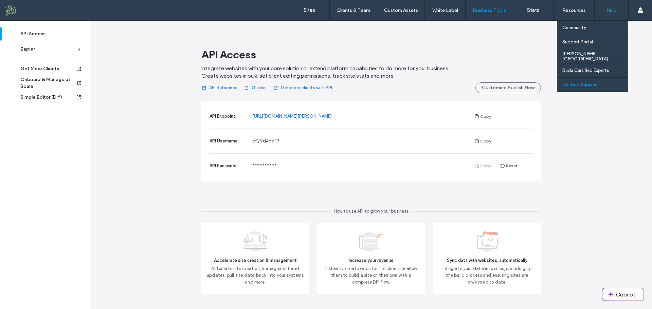
click at [574, 86] on label "Contact Support" at bounding box center [580, 84] width 36 height 5
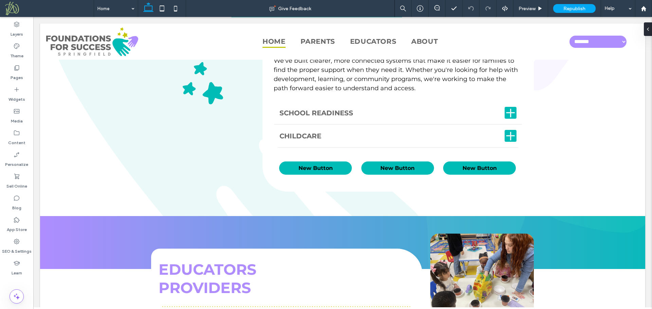
scroll to position [176, 0]
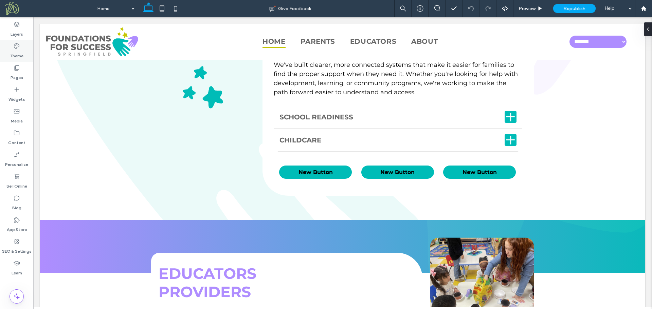
click at [13, 53] on label "Theme" at bounding box center [16, 55] width 13 height 10
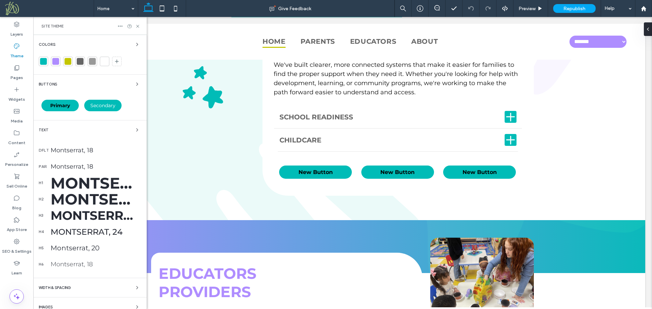
click at [99, 107] on span "Secondary" at bounding box center [102, 106] width 25 height 6
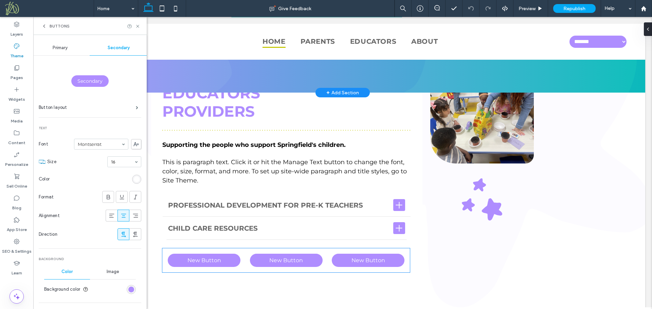
scroll to position [379, 0]
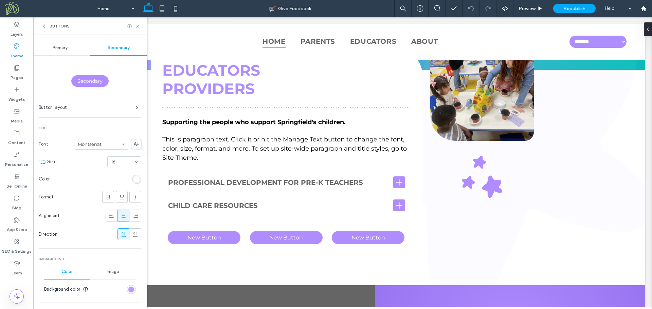
click at [129, 291] on div "rgb(175, 141, 255)" at bounding box center [131, 290] width 6 height 6
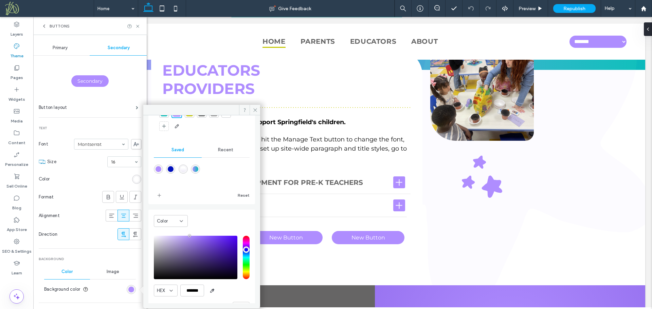
scroll to position [57, 0]
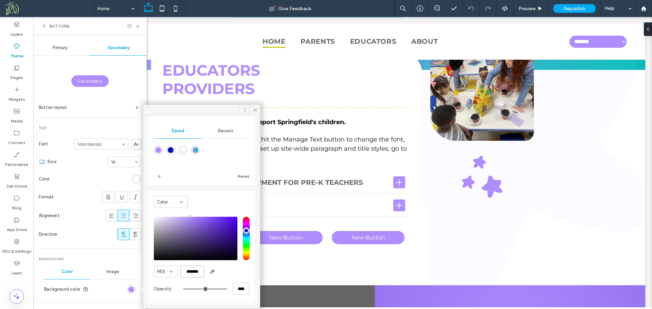
drag, startPoint x: 200, startPoint y: 273, endPoint x: 173, endPoint y: 272, distance: 26.5
click at [173, 272] on div "HEX *******" at bounding box center [202, 272] width 96 height 12
click at [134, 178] on div "rgb(255, 255, 255)" at bounding box center [137, 180] width 6 height 6
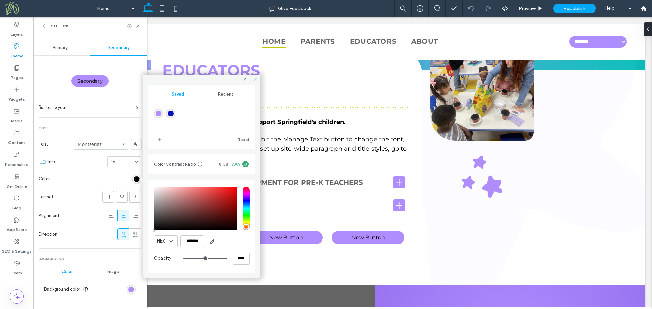
type input "*******"
drag, startPoint x: 223, startPoint y: 222, endPoint x: 234, endPoint y: 232, distance: 14.9
click at [234, 232] on div "HEX ******* Opacity ****" at bounding box center [202, 226] width 96 height 87
click at [105, 198] on icon at bounding box center [108, 197] width 7 height 7
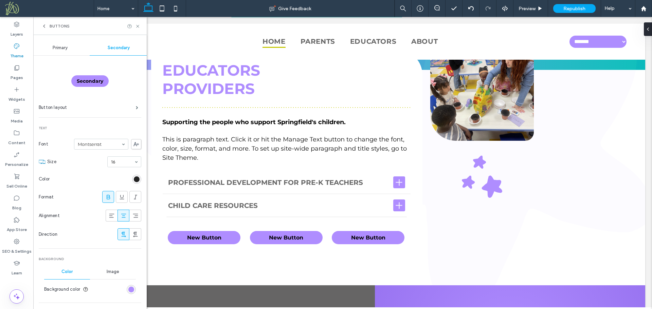
click at [135, 180] on div "rgb(0, 0, 0)" at bounding box center [137, 180] width 6 height 6
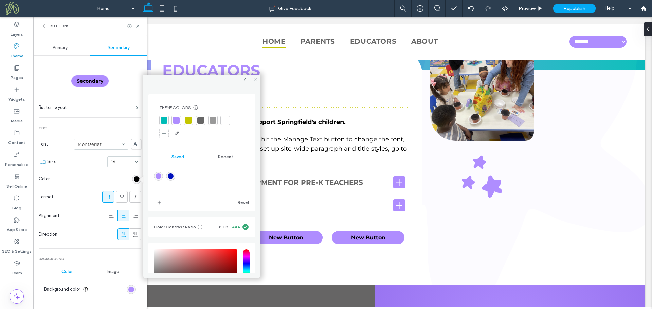
click at [226, 121] on div at bounding box center [225, 120] width 7 height 7
click at [256, 80] on icon at bounding box center [255, 79] width 5 height 5
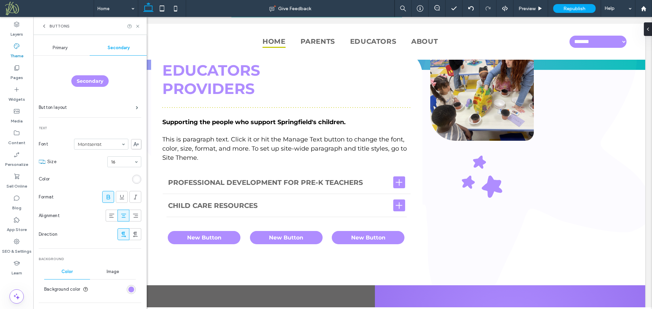
click at [55, 47] on span "Primary" at bounding box center [60, 47] width 15 height 5
click at [134, 177] on div "rgb(0, 0, 0)" at bounding box center [137, 180] width 6 height 6
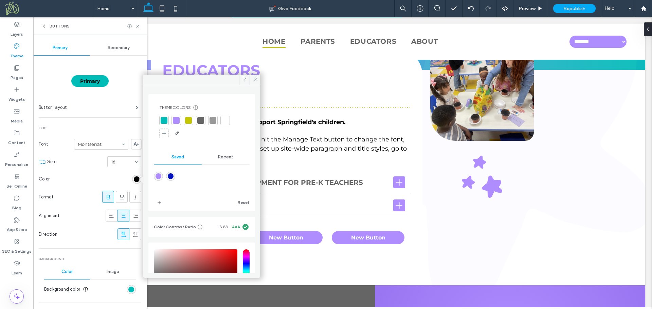
click at [226, 118] on div at bounding box center [225, 120] width 7 height 7
click at [139, 26] on icon at bounding box center [137, 26] width 5 height 5
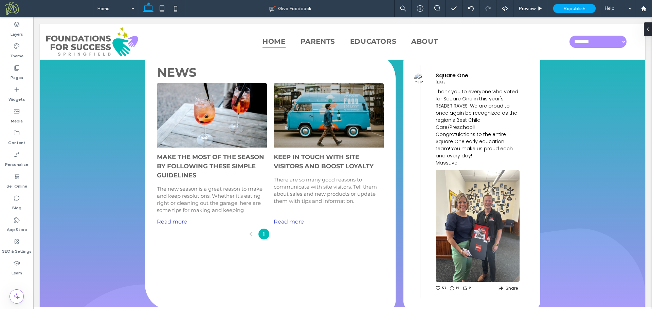
scroll to position [824, 0]
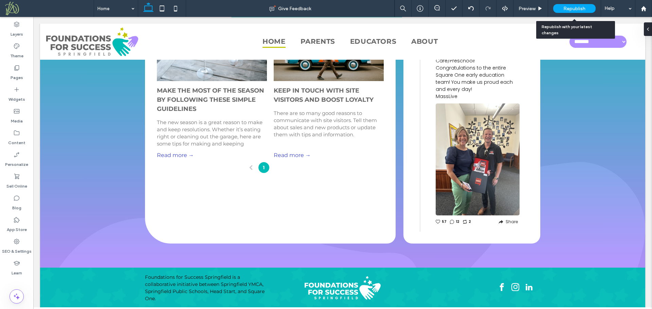
click at [572, 8] on span "Republish" at bounding box center [574, 9] width 22 height 6
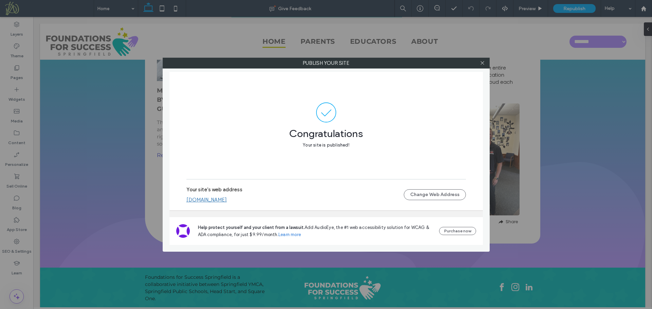
click at [227, 201] on link "[DOMAIN_NAME]" at bounding box center [206, 200] width 40 height 6
click at [482, 62] on icon at bounding box center [482, 62] width 5 height 5
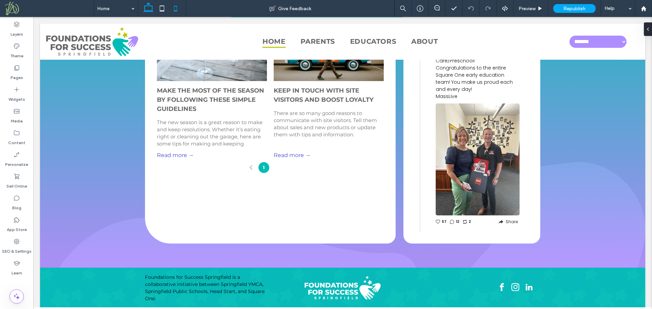
click at [160, 10] on icon at bounding box center [162, 9] width 14 height 14
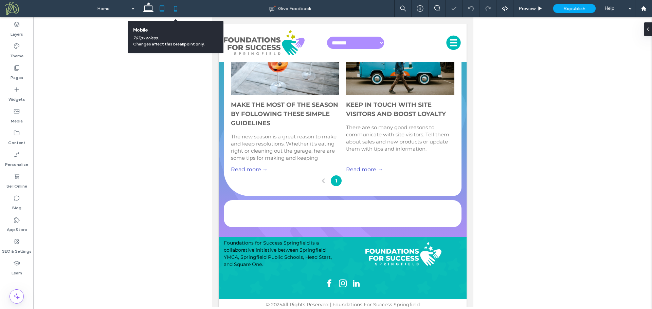
scroll to position [1359, 0]
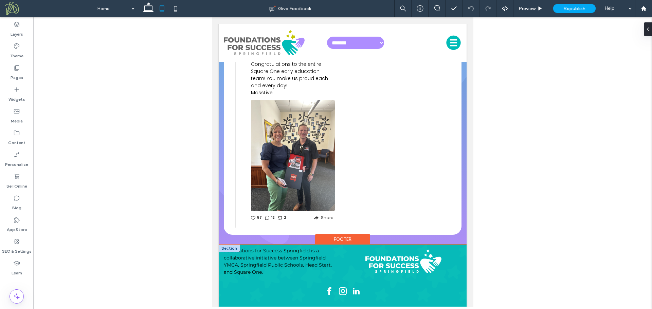
click at [235, 245] on div at bounding box center [229, 248] width 21 height 7
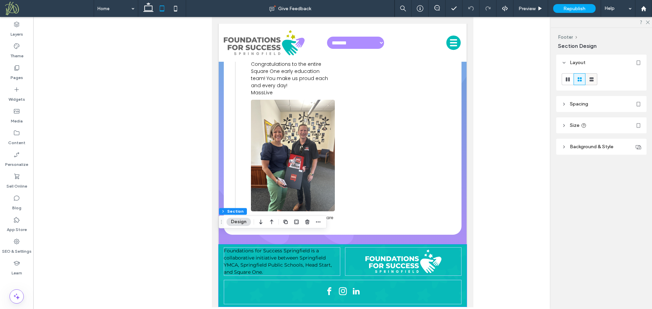
click at [590, 79] on icon at bounding box center [591, 79] width 7 height 7
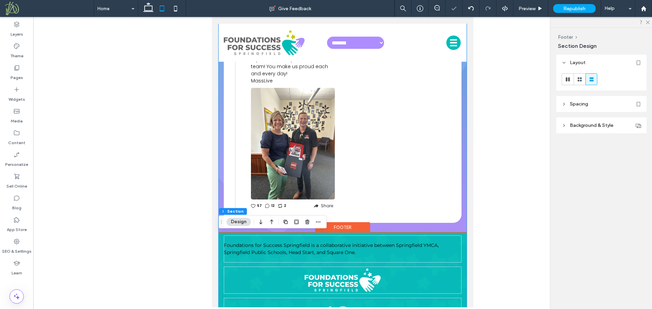
scroll to position [1392, 0]
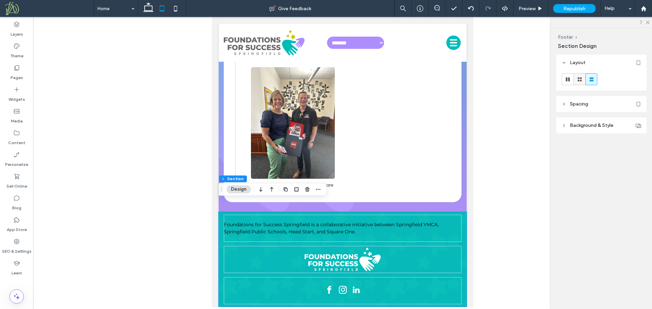
click at [579, 79] on icon at bounding box center [579, 79] width 7 height 7
type input "***"
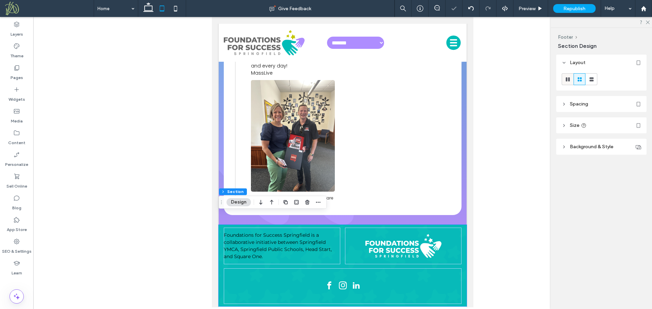
click at [567, 79] on icon at bounding box center [567, 79] width 7 height 7
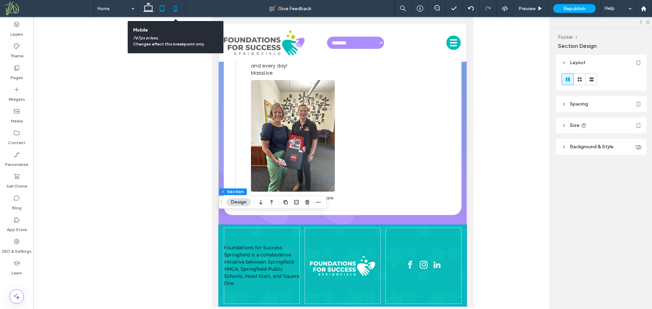
click at [175, 12] on icon at bounding box center [176, 9] width 14 height 14
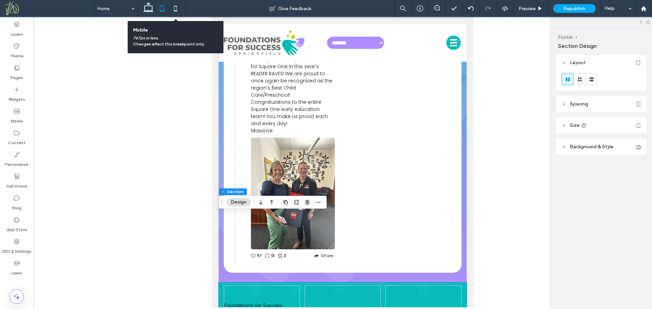
type input "*"
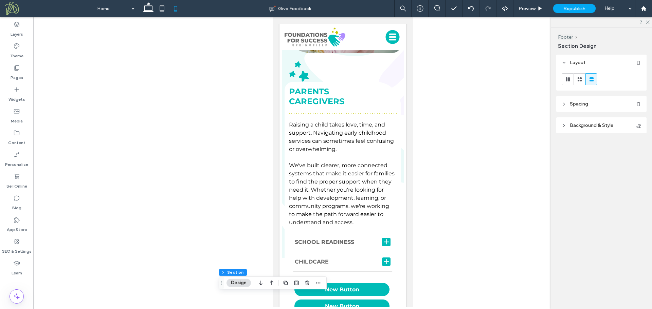
scroll to position [0, 0]
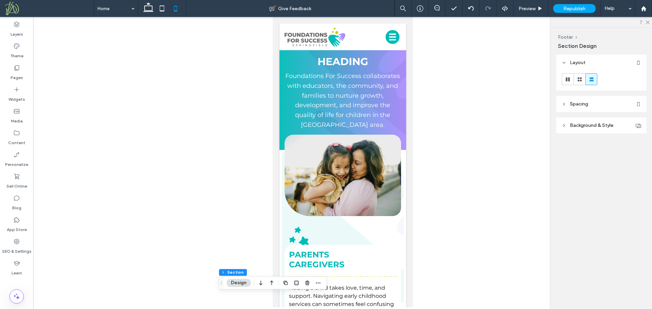
drag, startPoint x: 411, startPoint y: 281, endPoint x: 685, endPoint y: 49, distance: 359.4
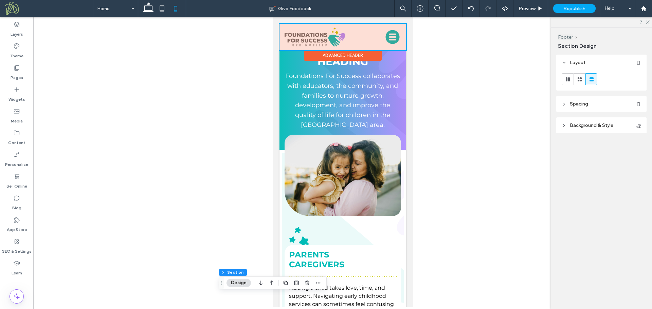
click at [320, 34] on div at bounding box center [342, 37] width 127 height 26
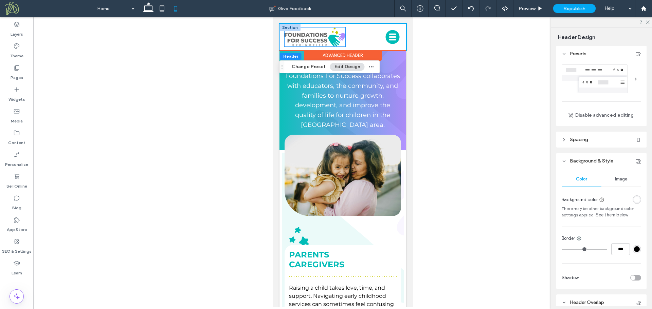
click at [317, 37] on img at bounding box center [314, 37] width 61 height 19
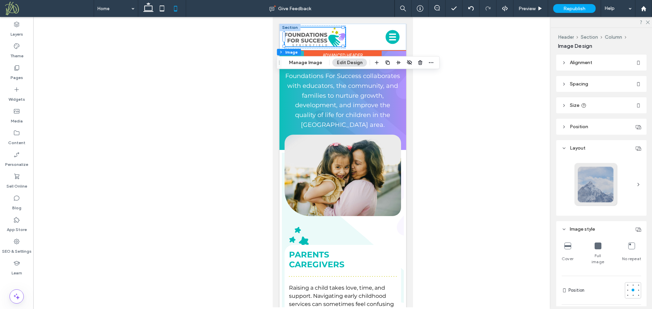
click at [317, 37] on div at bounding box center [314, 37] width 61 height 19
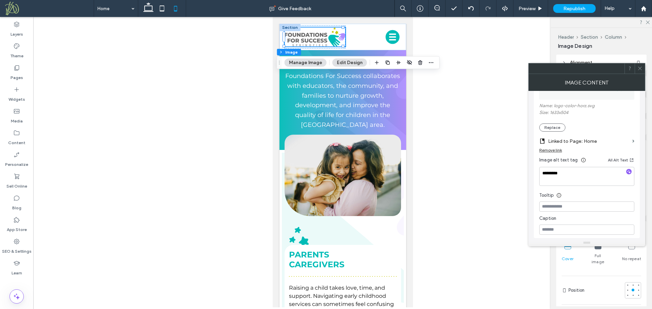
scroll to position [64, 0]
click at [630, 171] on use "button" at bounding box center [629, 171] width 4 height 4
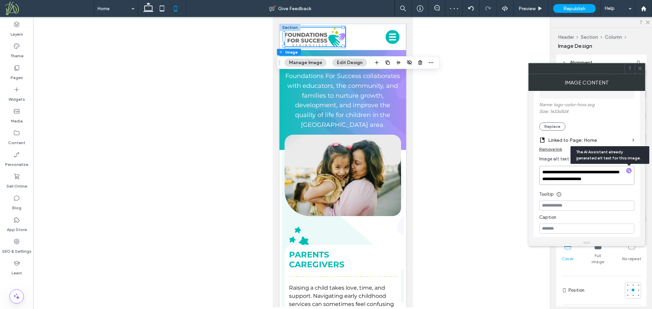
drag, startPoint x: 562, startPoint y: 171, endPoint x: 537, endPoint y: 172, distance: 24.5
click at [537, 172] on div "**********" at bounding box center [587, 135] width 106 height 205
drag, startPoint x: 621, startPoint y: 171, endPoint x: 617, endPoint y: 171, distance: 3.7
click at [617, 171] on textarea "**********" at bounding box center [586, 175] width 95 height 19
drag, startPoint x: 615, startPoint y: 180, endPoint x: 566, endPoint y: 178, distance: 49.6
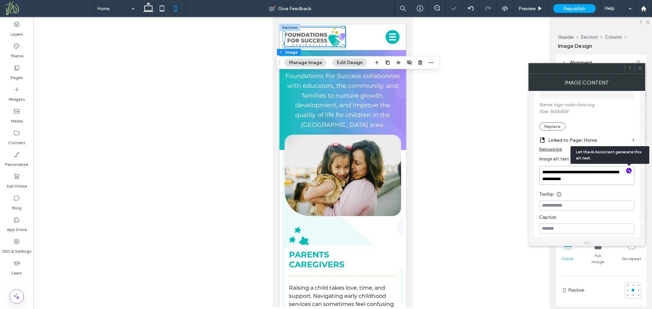
click at [566, 178] on textarea "**********" at bounding box center [586, 175] width 95 height 19
drag, startPoint x: 618, startPoint y: 171, endPoint x: 535, endPoint y: 169, distance: 83.2
click at [535, 169] on div "**********" at bounding box center [587, 135] width 106 height 205
type textarea "**********"
click at [592, 191] on div "Tooltip" at bounding box center [586, 193] width 95 height 10
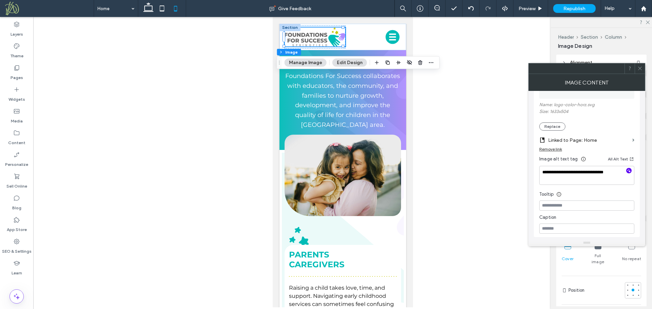
click at [641, 68] on icon at bounding box center [639, 68] width 5 height 5
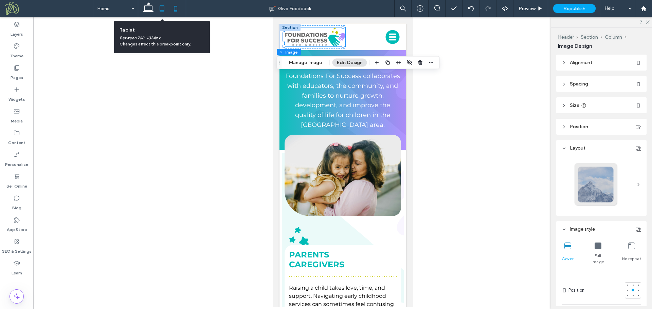
click at [163, 11] on use at bounding box center [162, 8] width 4 height 6
type input "***"
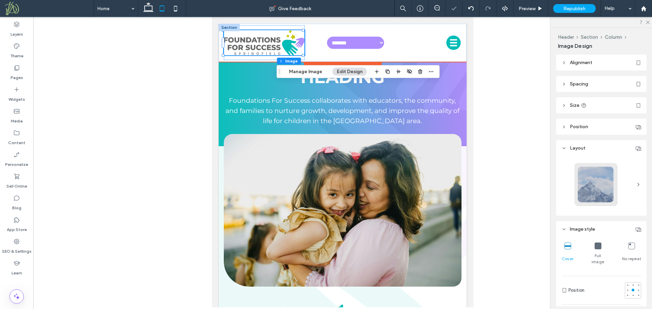
click at [267, 44] on img at bounding box center [264, 42] width 81 height 25
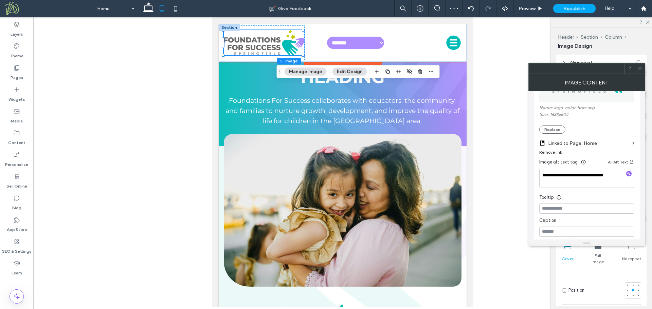
scroll to position [61, 0]
drag, startPoint x: 149, startPoint y: 7, endPoint x: 138, endPoint y: 0, distance: 13.2
click at [149, 7] on icon at bounding box center [149, 9] width 14 height 14
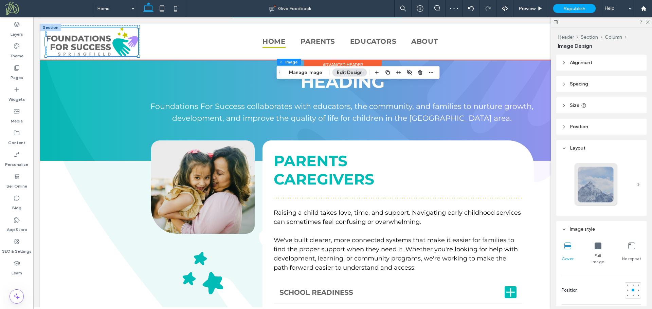
click at [98, 44] on img at bounding box center [92, 42] width 92 height 29
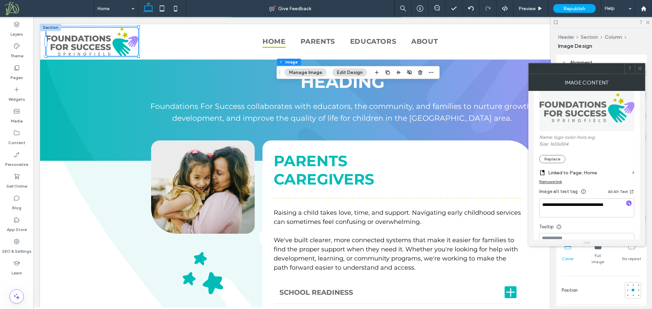
scroll to position [32, 0]
click at [640, 69] on icon at bounding box center [639, 68] width 5 height 5
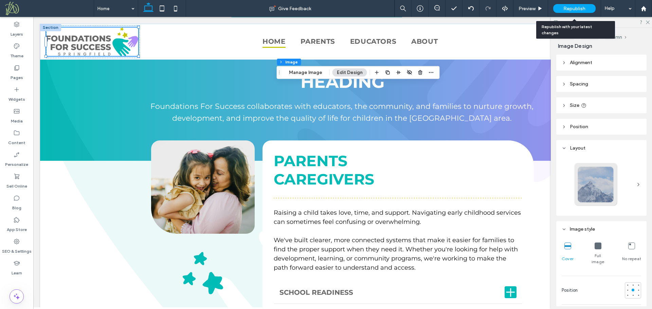
click at [580, 7] on span "Republish" at bounding box center [574, 9] width 22 height 6
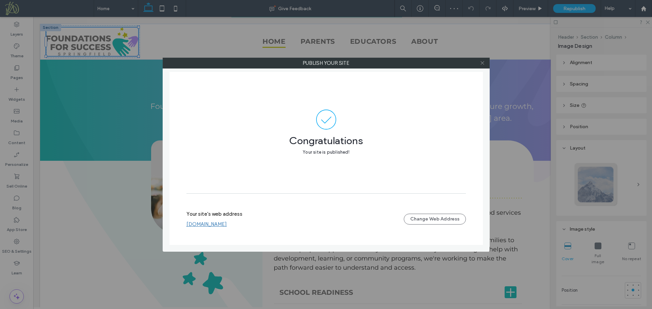
click at [482, 62] on icon at bounding box center [482, 62] width 5 height 5
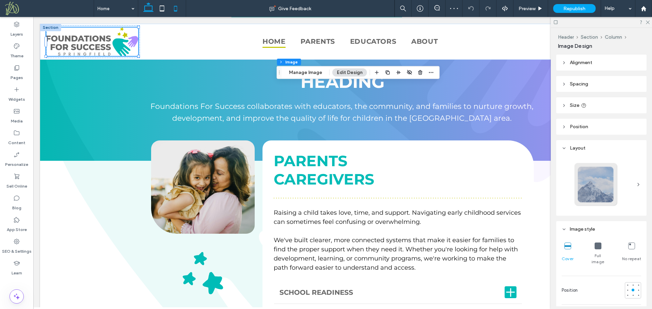
click at [177, 9] on icon at bounding box center [176, 9] width 14 height 14
type input "***"
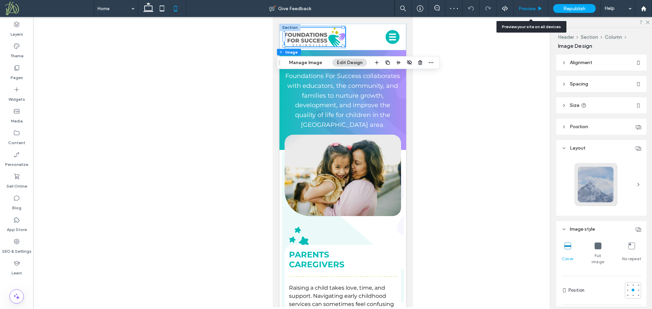
click at [533, 7] on span "Preview" at bounding box center [526, 9] width 17 height 6
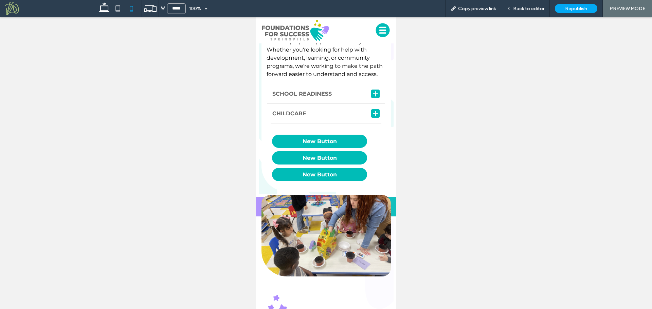
scroll to position [293, 0]
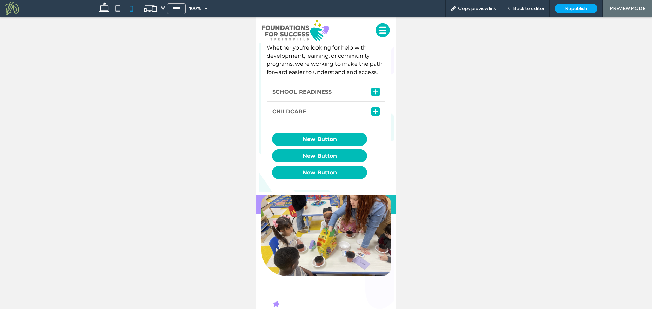
click at [372, 92] on div at bounding box center [374, 92] width 5 height 1
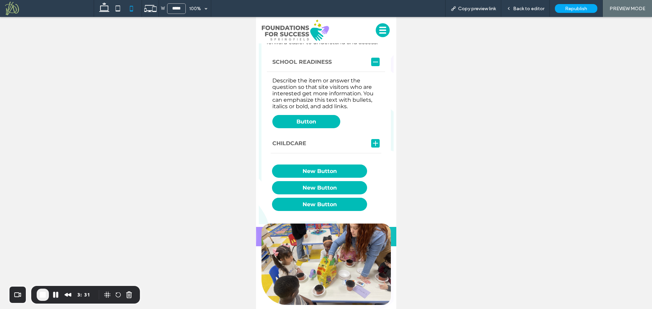
scroll to position [340, 0]
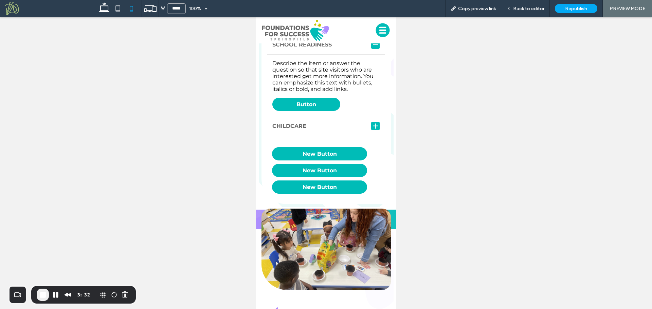
click at [372, 45] on div at bounding box center [374, 44] width 5 height 1
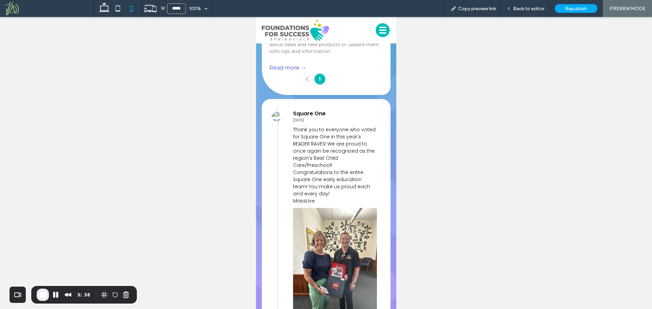
scroll to position [1333, 0]
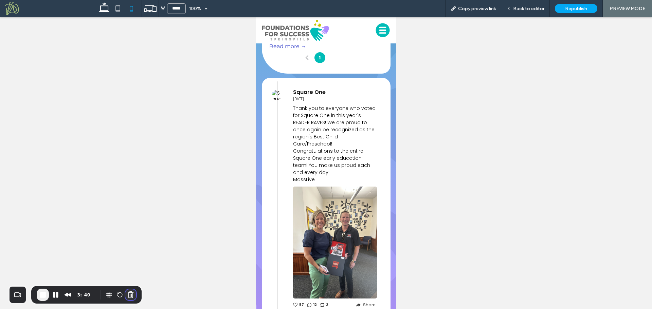
click at [126, 299] on button "Cancel Recording" at bounding box center [130, 295] width 11 height 11
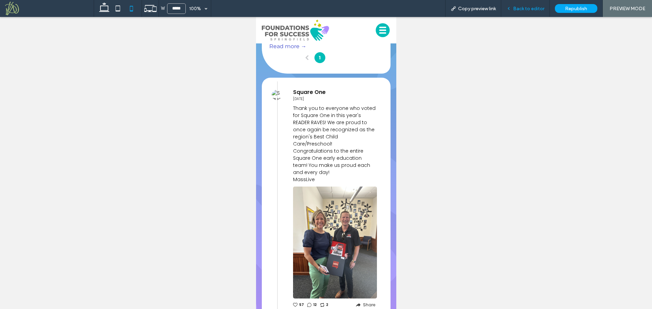
click at [534, 7] on span "Back to editor" at bounding box center [528, 9] width 31 height 6
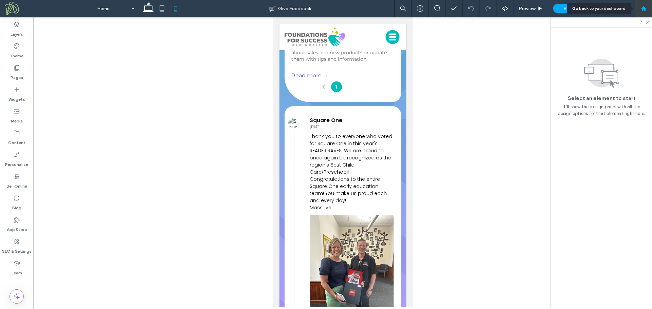
click at [645, 9] on use at bounding box center [643, 8] width 5 height 5
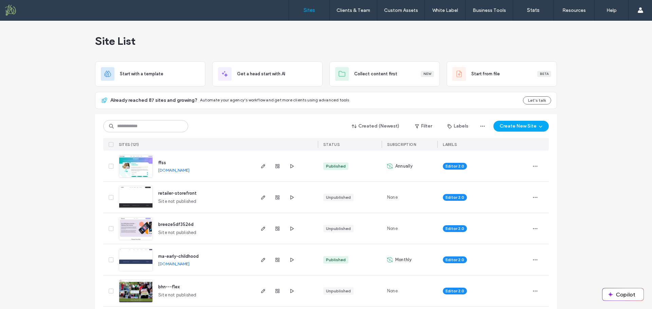
click at [189, 171] on link "[DOMAIN_NAME]" at bounding box center [173, 170] width 31 height 5
